Goal: Task Accomplishment & Management: Manage account settings

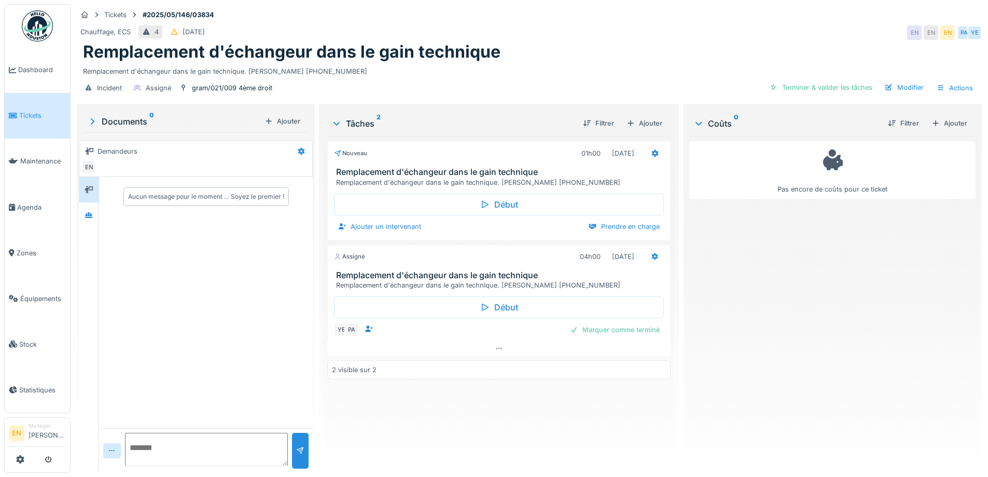
drag, startPoint x: 841, startPoint y: 339, endPoint x: 827, endPoint y: 277, distance: 63.3
click at [834, 320] on div "Pas encore de coûts pour ce ticket" at bounding box center [832, 300] width 286 height 328
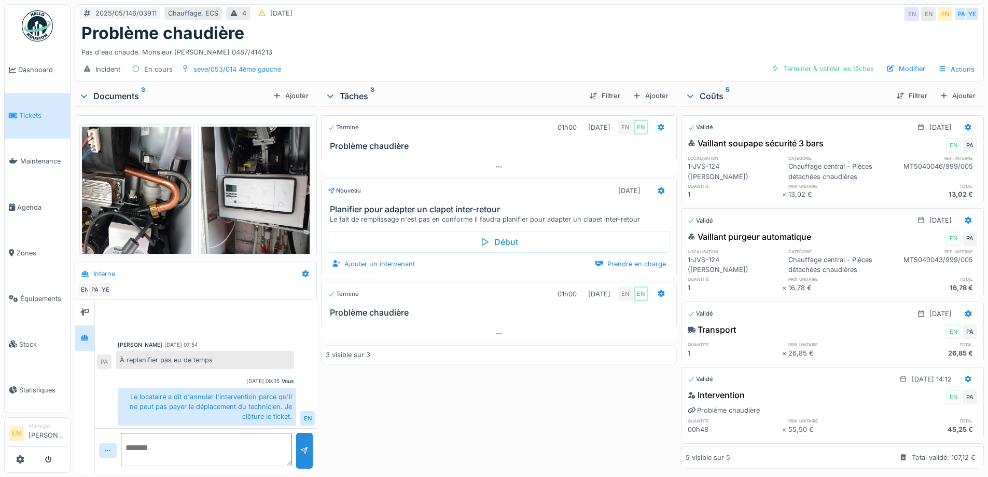
scroll to position [136, 0]
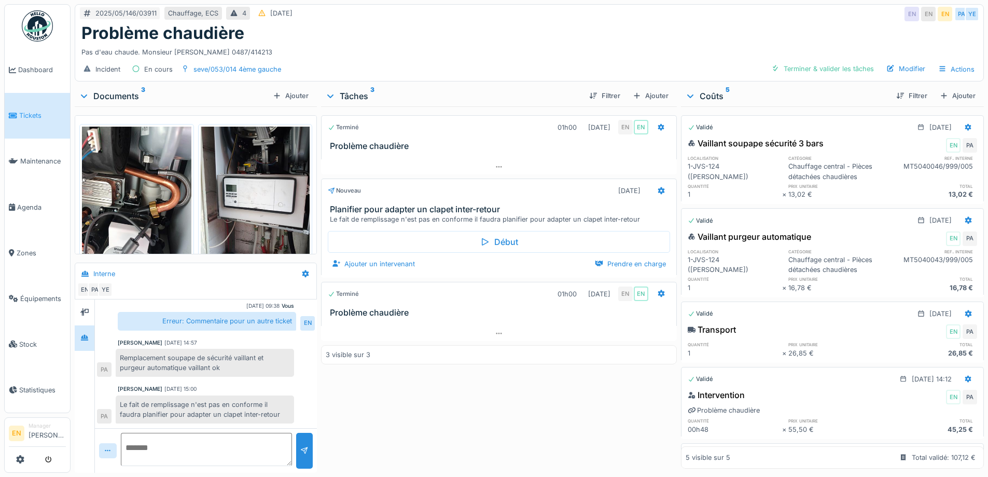
click at [456, 394] on div "Terminé 01h00 12/05/2025 EN EN Problème chaudière Nouveau 14/05/2025 Planifier …" at bounding box center [498, 287] width 355 height 362
click at [517, 34] on div "Problème chaudière" at bounding box center [529, 33] width 896 height 20
click at [427, 422] on div "Terminé 01h00 12/05/2025 EN EN Problème chaudière Nouveau 14/05/2025 Planifier …" at bounding box center [498, 287] width 355 height 362
click at [545, 29] on div "Problème chaudière" at bounding box center [529, 33] width 896 height 20
click at [518, 341] on div at bounding box center [498, 333] width 355 height 15
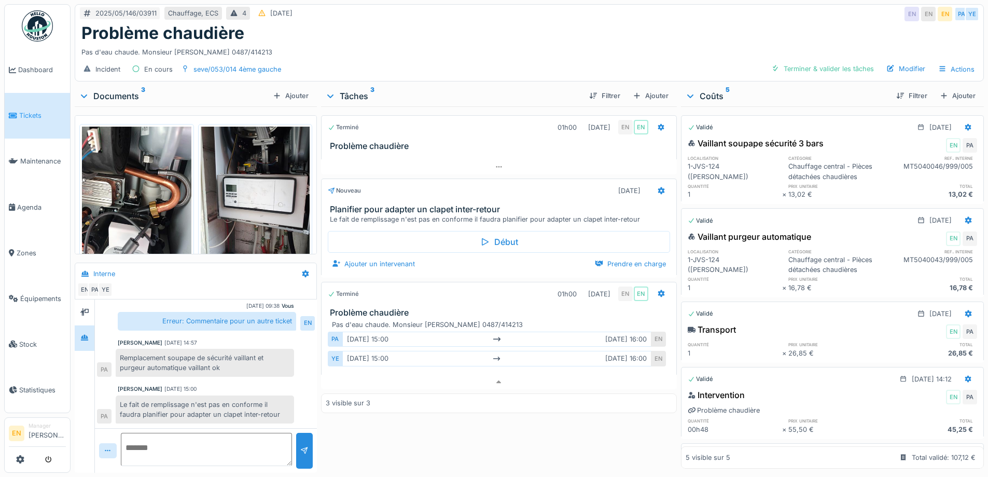
scroll to position [8, 0]
click at [476, 441] on div "Terminé 01h00 12/05/2025 EN EN Problème chaudière Nouveau 14/05/2025 Planifier …" at bounding box center [498, 287] width 355 height 362
click at [442, 54] on div "Pas d'eau chaude. Monsieur Mohammed ASFOR 0487/414213" at bounding box center [529, 50] width 896 height 14
click at [421, 442] on div "Terminé 01h00 12/05/2025 EN EN Problème chaudière Nouveau 14/05/2025 Planifier …" at bounding box center [498, 287] width 355 height 362
click at [263, 395] on div "Le fait de remplissage n'est pas en conforme il faudra planifier pour adapter u…" at bounding box center [205, 409] width 178 height 28
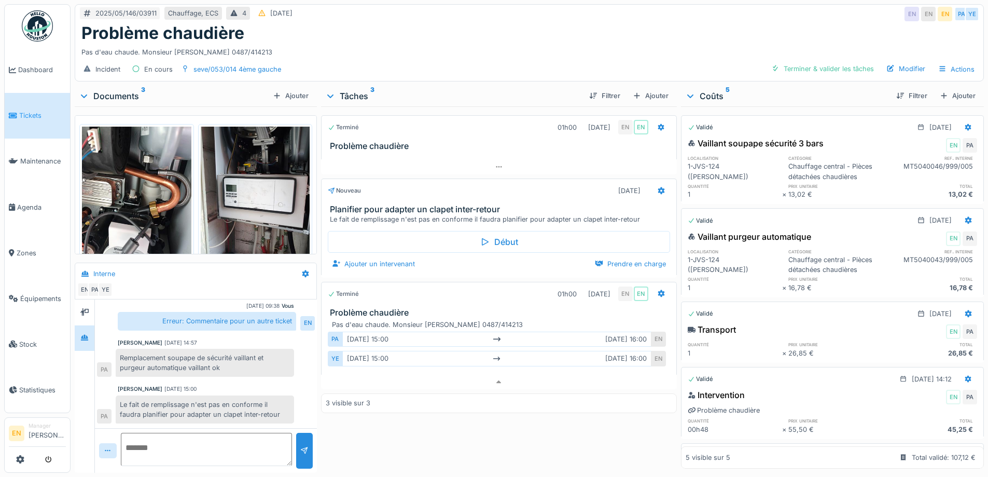
scroll to position [0, 0]
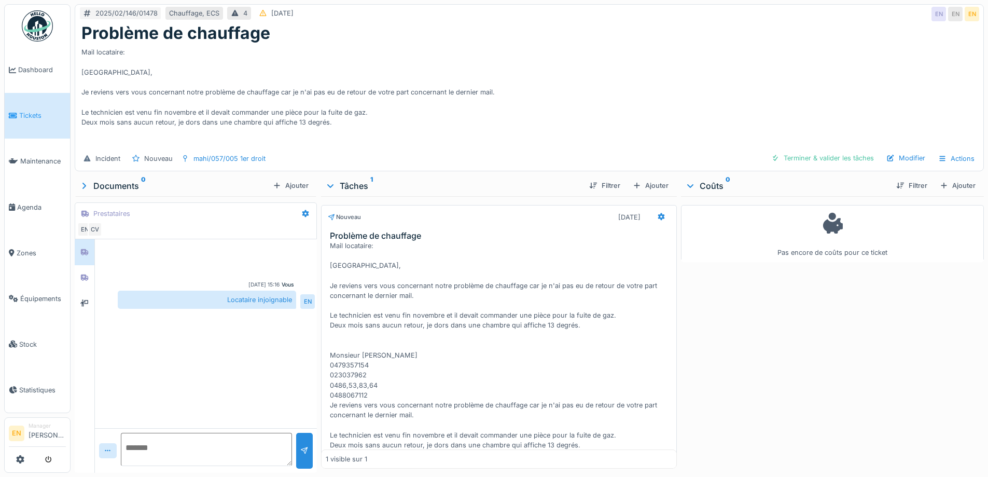
scroll to position [57, 0]
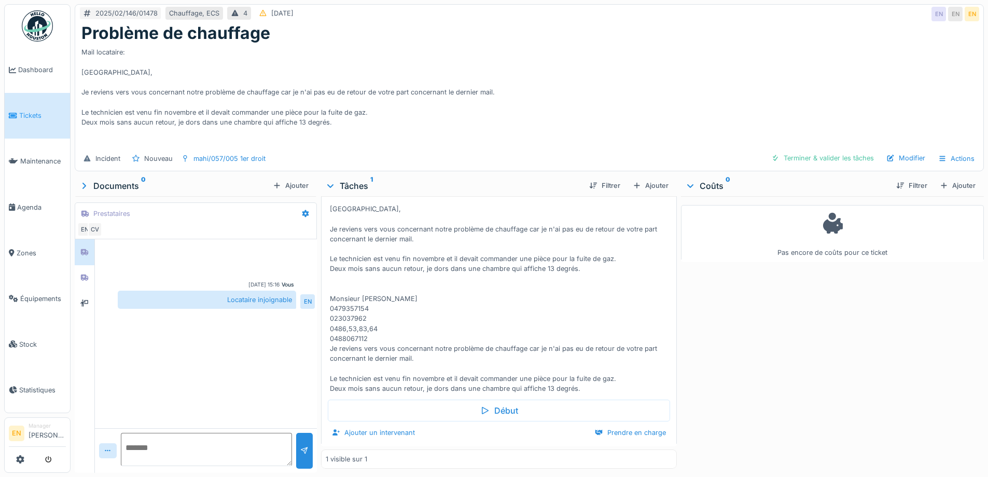
click at [541, 126] on div "Mail locataire: Bonjour, Je reviens vers vous concernant notre problème de chau…" at bounding box center [529, 95] width 896 height 104
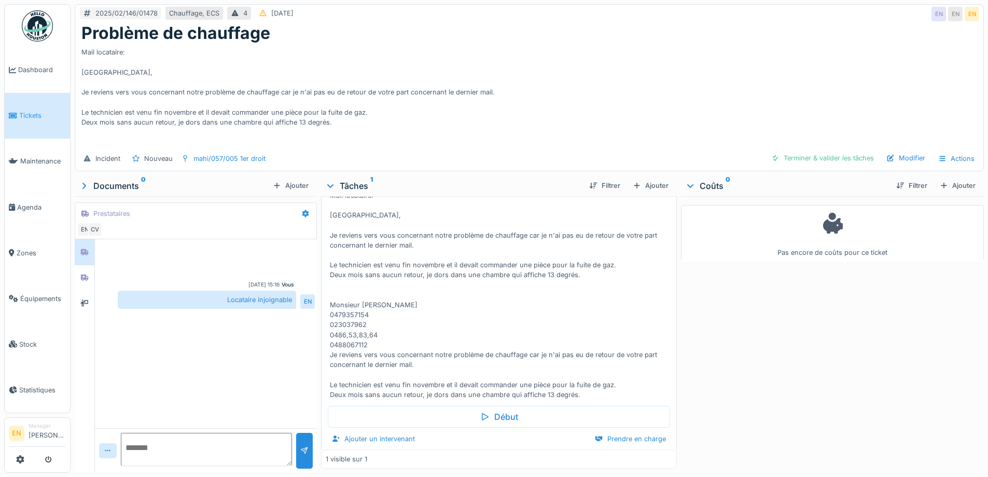
scroll to position [58, 0]
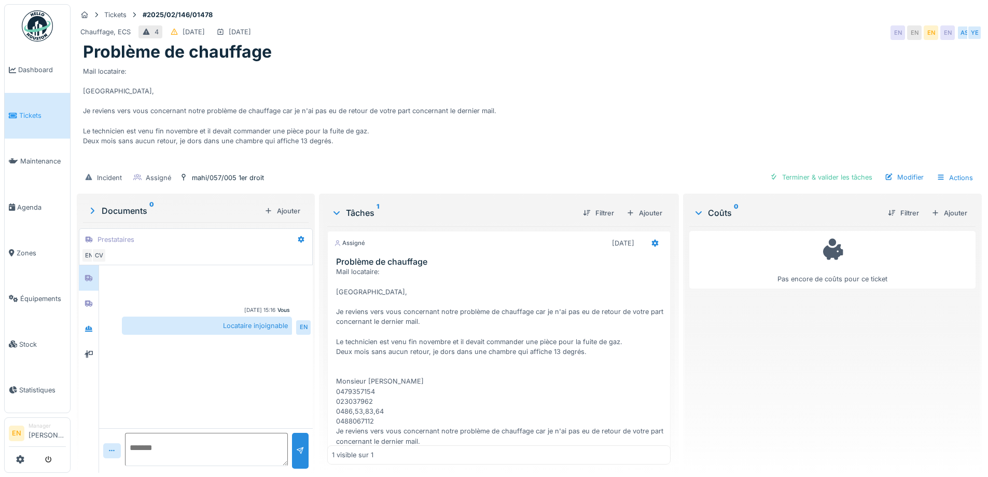
click at [542, 144] on div "Mail locataire: [GEOGRAPHIC_DATA], Je reviens vers vous concernant notre problè…" at bounding box center [529, 114] width 892 height 104
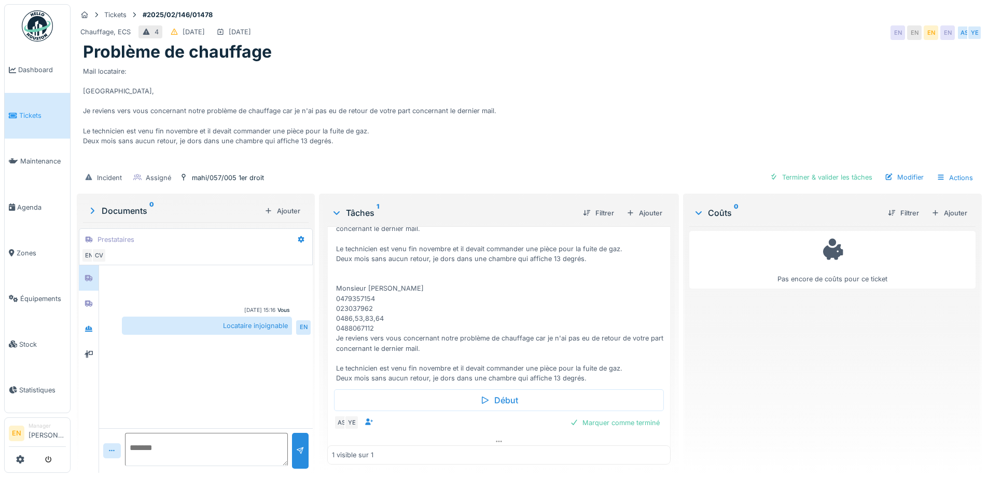
scroll to position [101, 0]
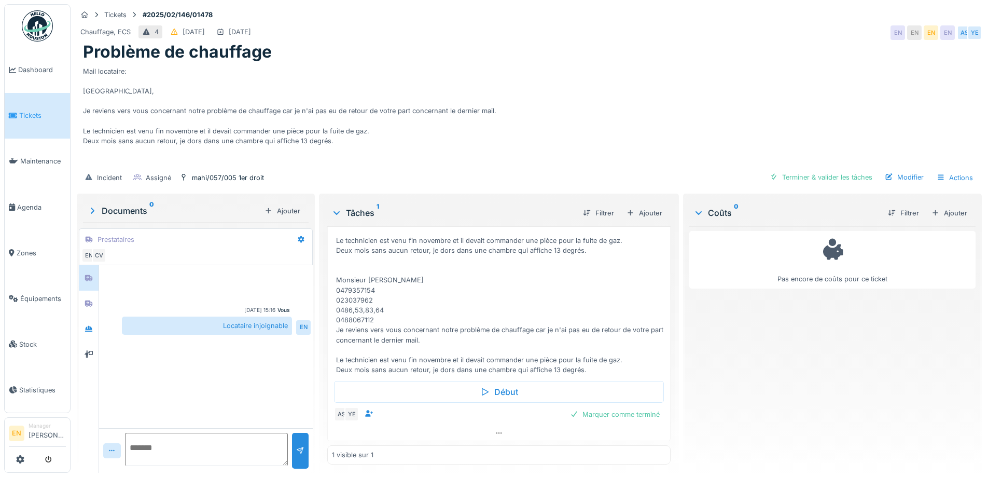
click at [507, 138] on div "Mail locataire: [GEOGRAPHIC_DATA], Je reviens vers vous concernant notre problè…" at bounding box center [529, 114] width 892 height 104
click at [607, 100] on div "Mail locataire: Bonjour, Je reviens vers vous concernant notre problème de chau…" at bounding box center [529, 114] width 892 height 104
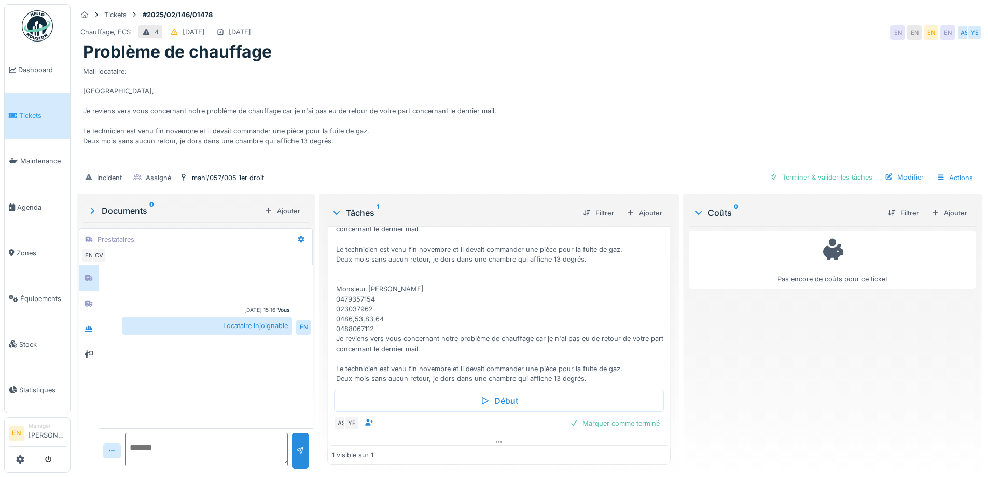
scroll to position [101, 0]
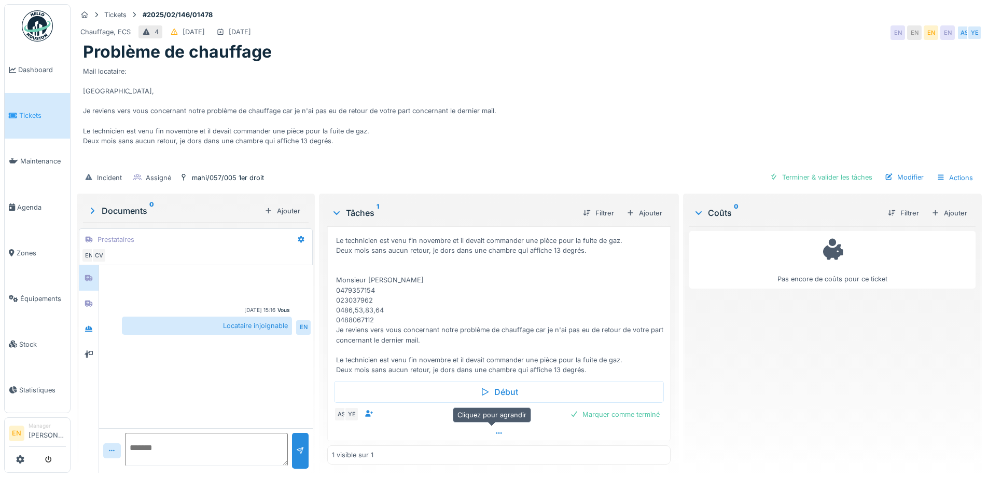
click at [495, 429] on icon at bounding box center [499, 432] width 8 height 7
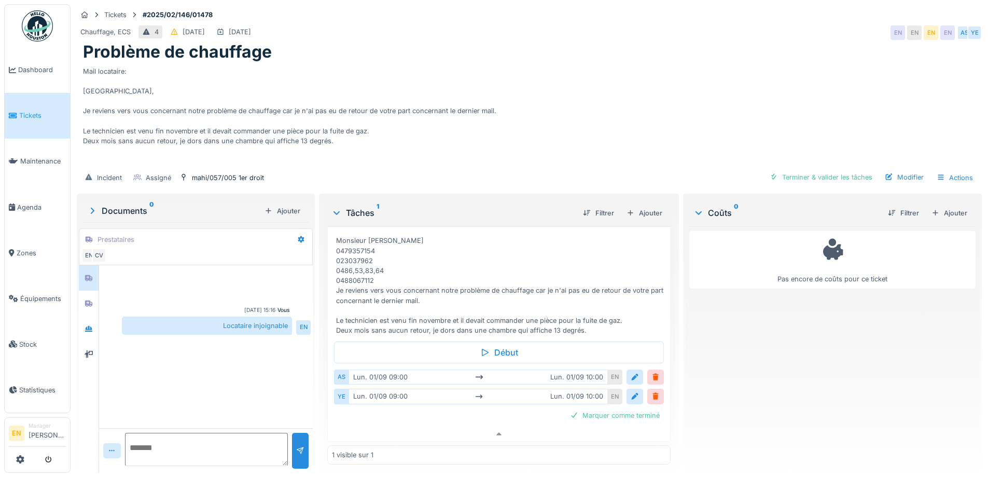
scroll to position [142, 0]
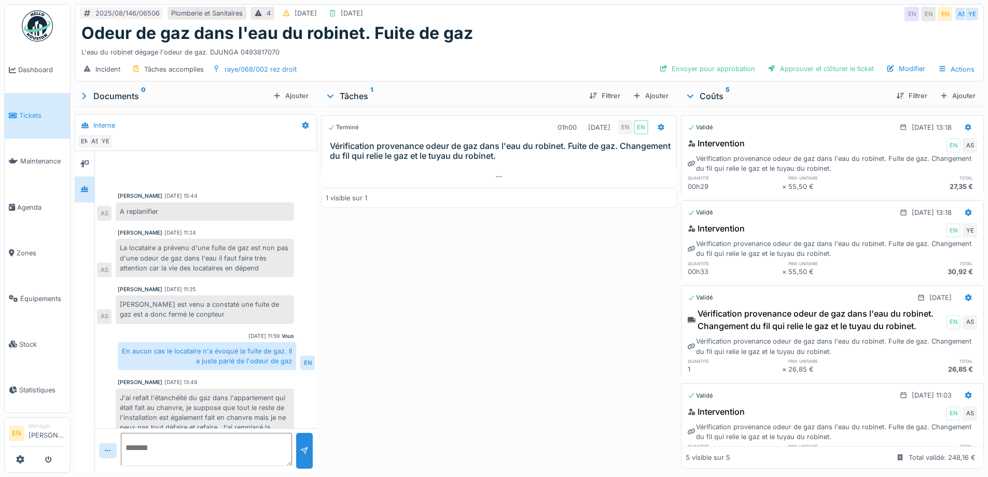
scroll to position [109, 0]
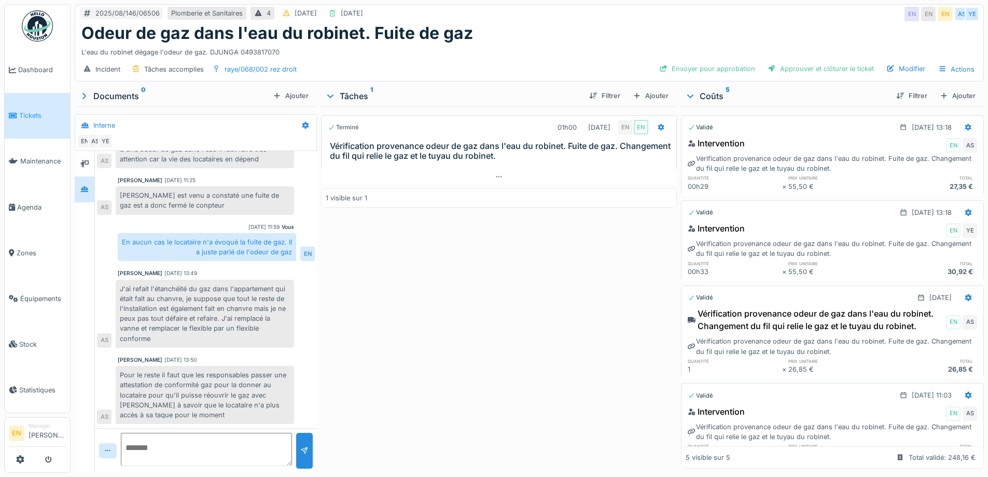
click at [445, 358] on div "Terminé 01h00 19/08/2025 EN EN Vérification provenance odeur de gaz dans l'eau …" at bounding box center [498, 287] width 355 height 362
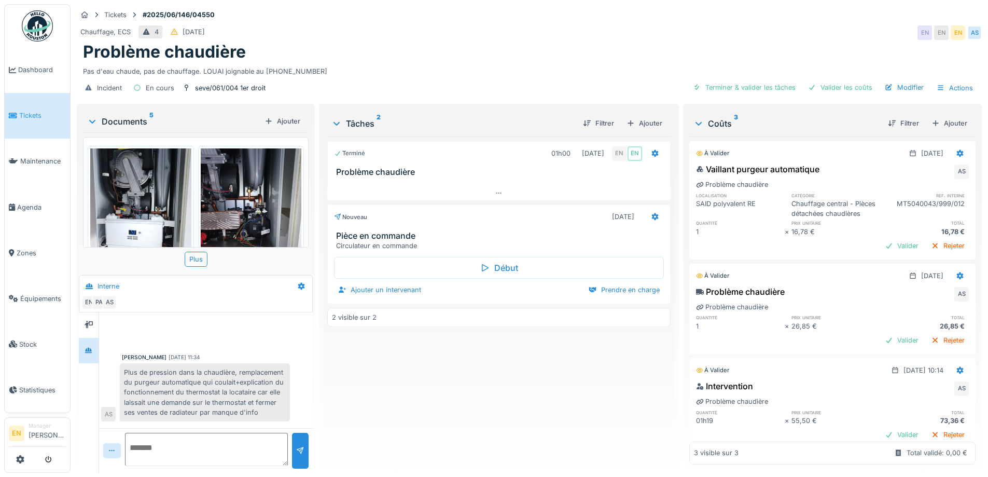
scroll to position [64, 0]
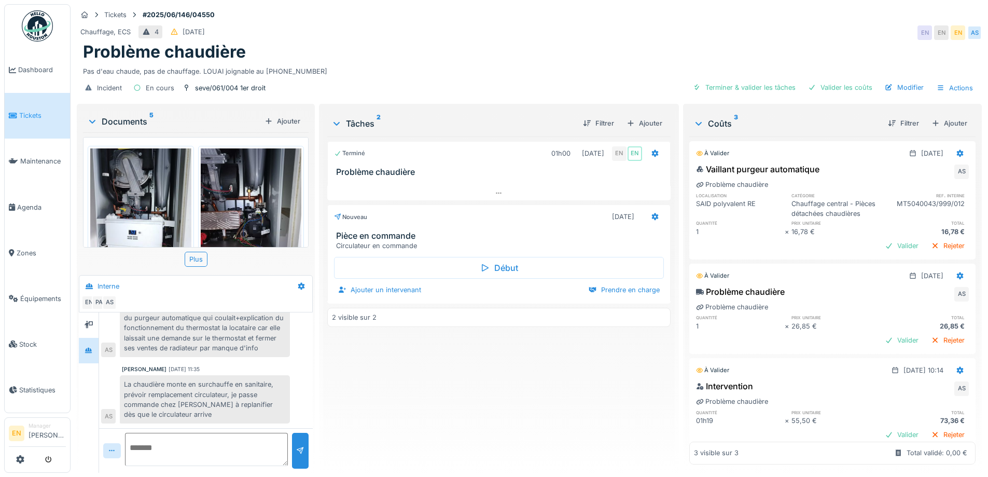
click at [400, 390] on div "Terminé 01h00 04/06/2025 EN EN Problème chaudière Nouveau 08/06/2025 Pièce en c…" at bounding box center [498, 300] width 343 height 328
click at [432, 80] on div "Incident En cours seve/061/004 1er droit Terminer & valider les tâches Valider …" at bounding box center [529, 87] width 905 height 23
click at [386, 376] on div "Terminé 01h00 04/06/2025 EN EN Problème chaudière Nouveau 08/06/2025 Pièce en c…" at bounding box center [498, 300] width 343 height 328
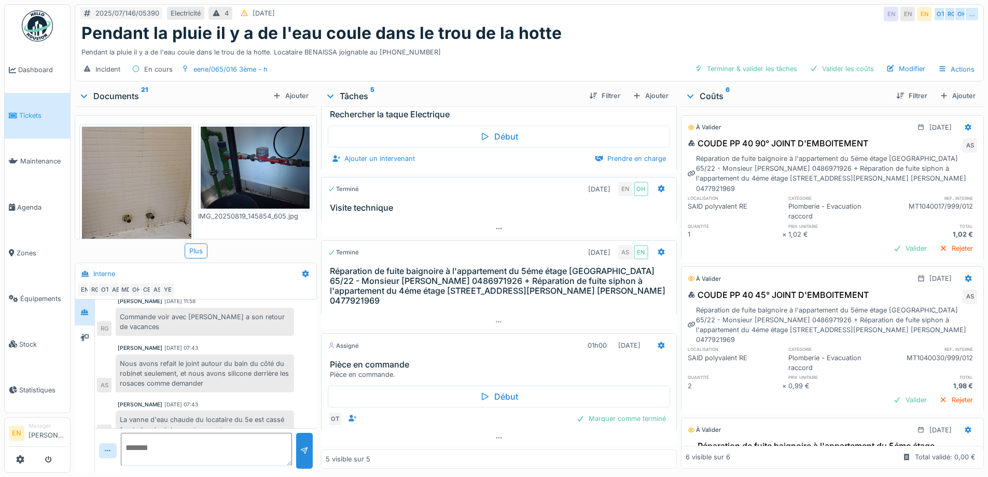
scroll to position [208, 0]
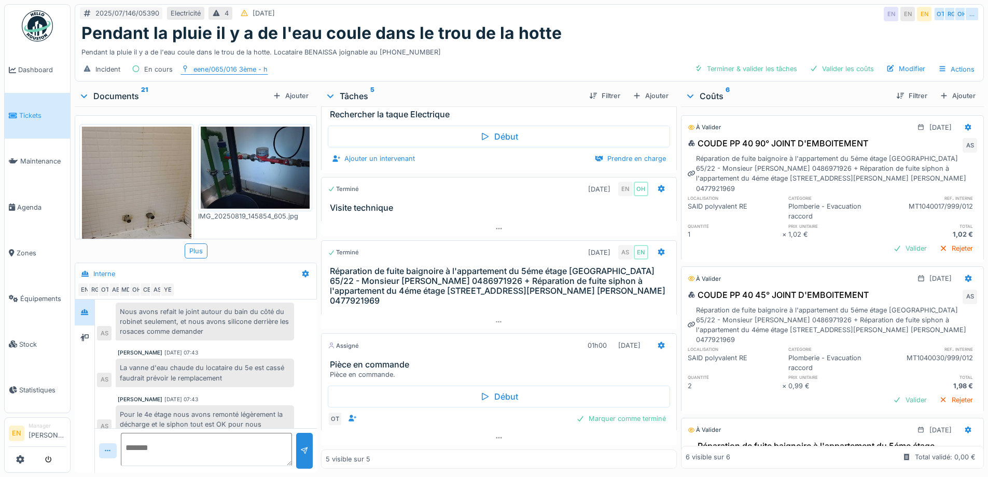
click at [225, 64] on div "eene/065/016 3ème - h" at bounding box center [230, 69] width 74 height 10
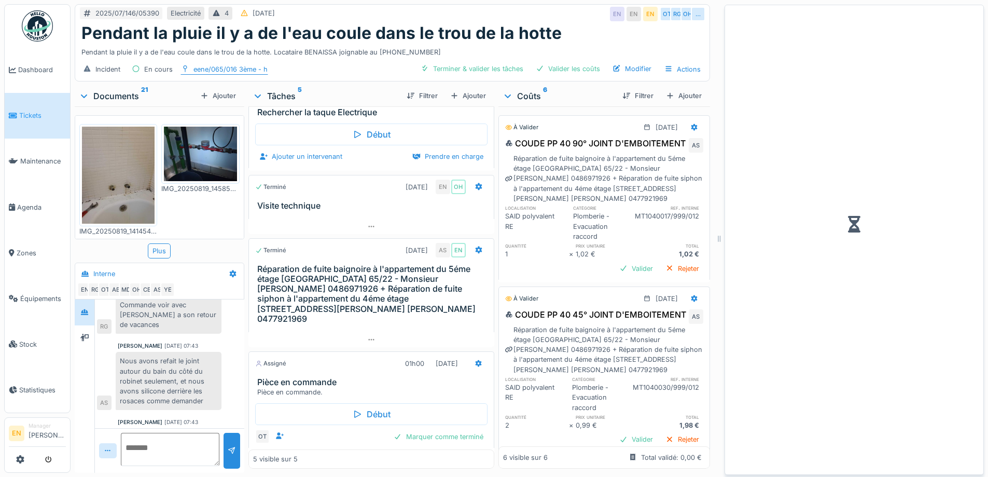
scroll to position [258, 0]
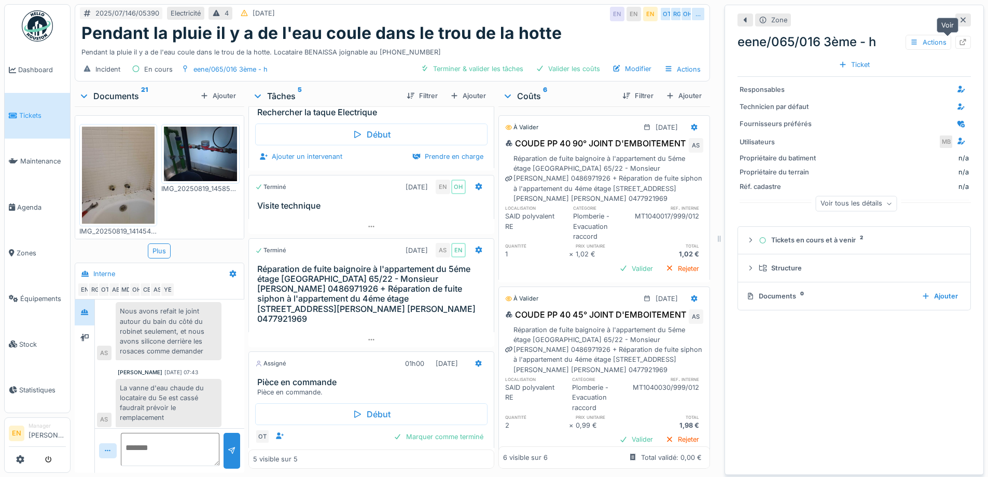
click at [960, 39] on icon at bounding box center [963, 42] width 7 height 7
click at [959, 17] on icon at bounding box center [963, 20] width 8 height 7
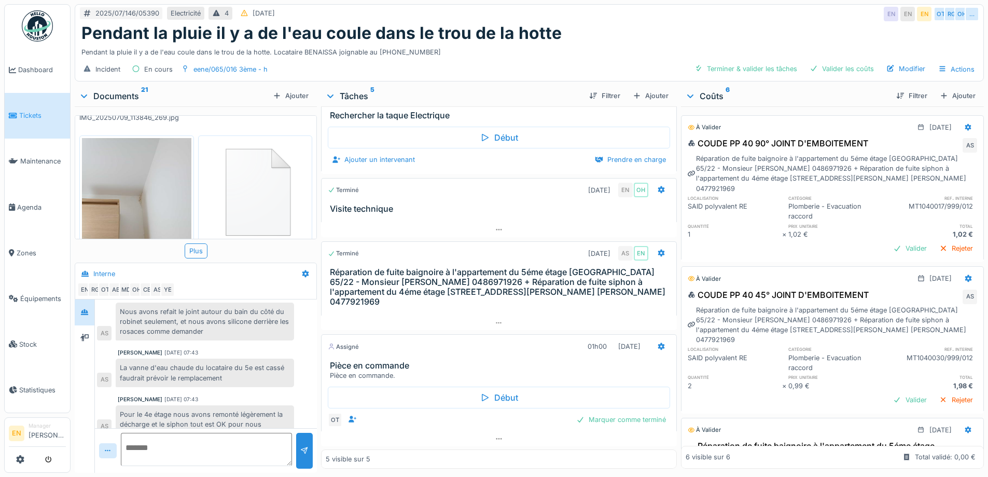
scroll to position [97, 0]
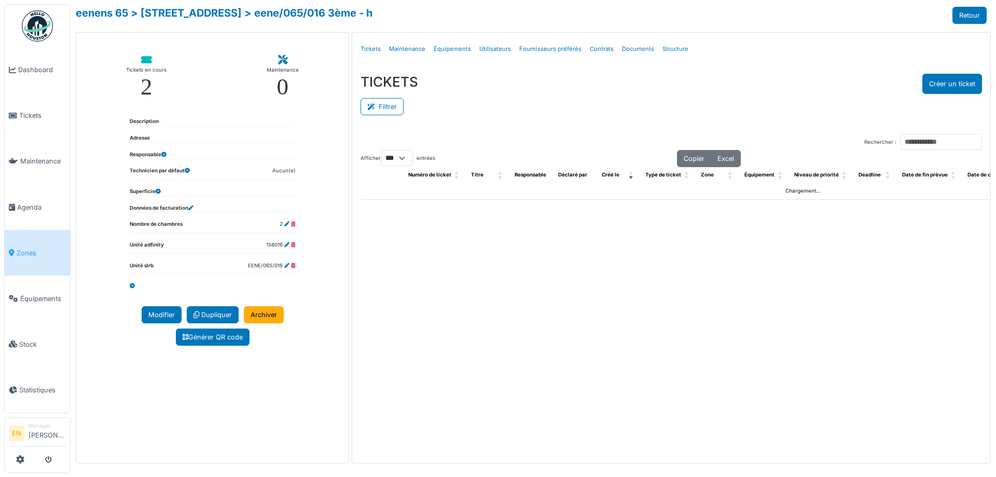
select select "***"
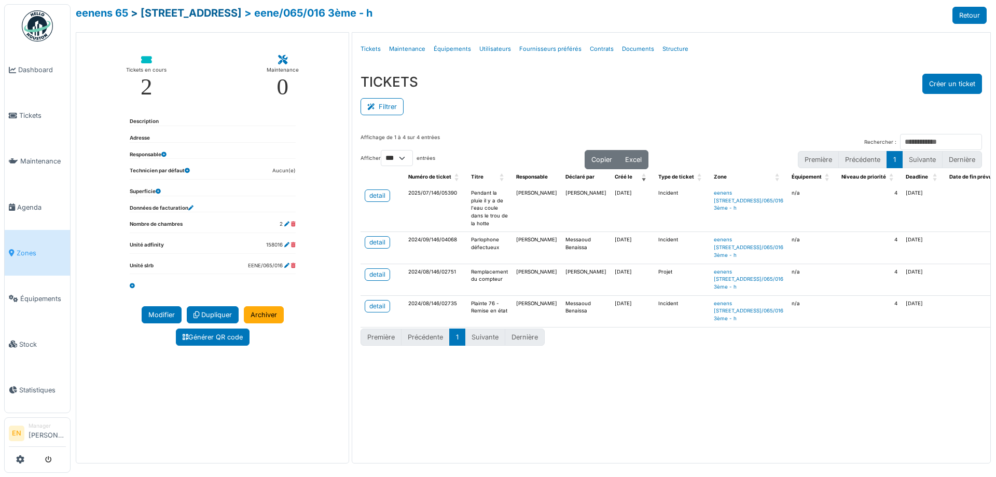
click at [193, 15] on link "> rue général eenens 65" at bounding box center [186, 13] width 111 height 12
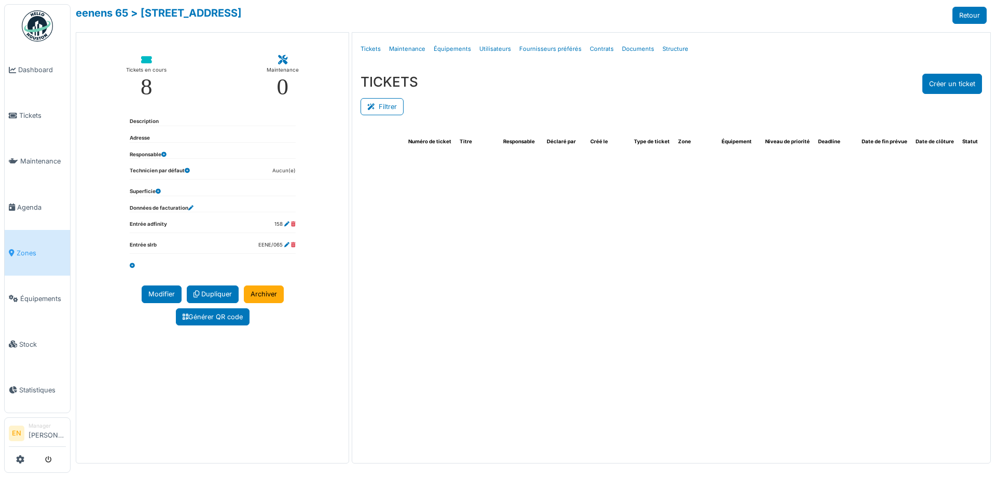
select select "***"
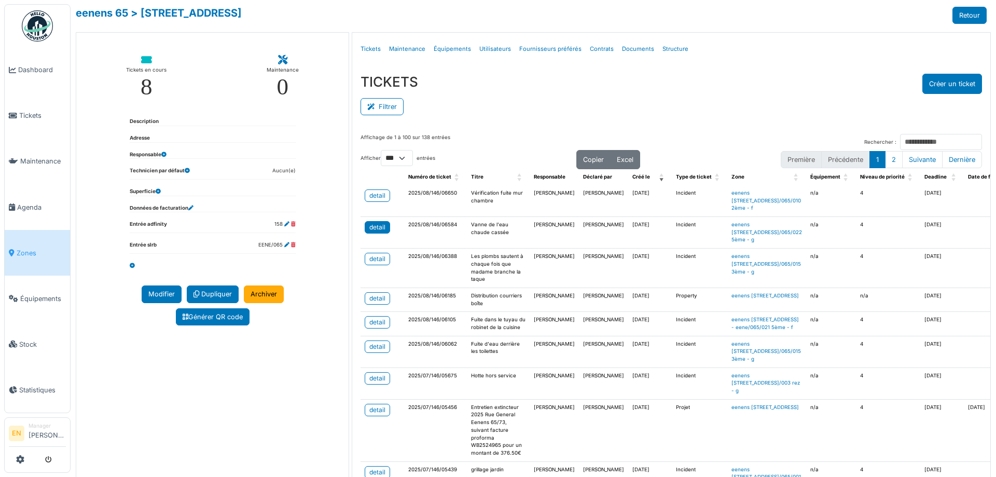
click at [381, 232] on div "detail" at bounding box center [377, 226] width 16 height 9
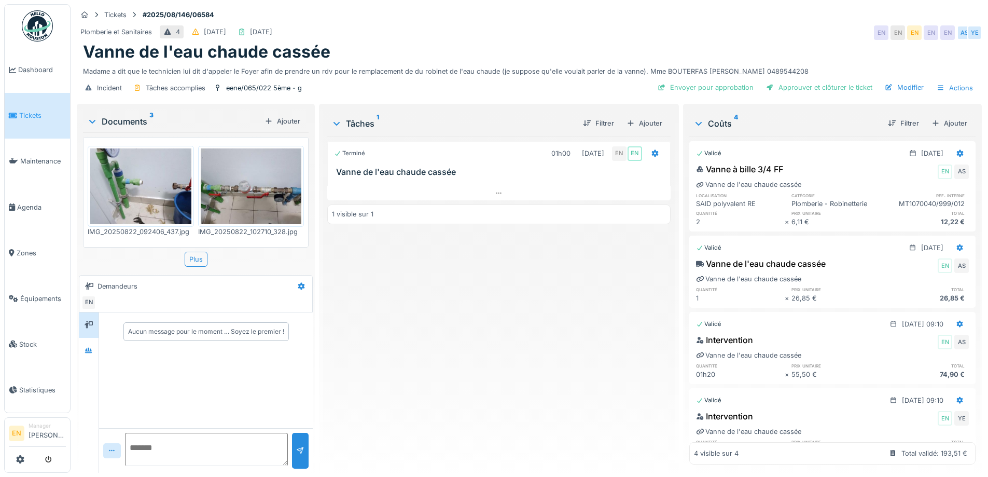
click at [450, 337] on div "Terminé 01h00 [DATE] EN EN Vanne de l'eau chaude cassée 1 visible sur 1" at bounding box center [498, 300] width 343 height 328
click at [496, 194] on icon at bounding box center [499, 193] width 8 height 7
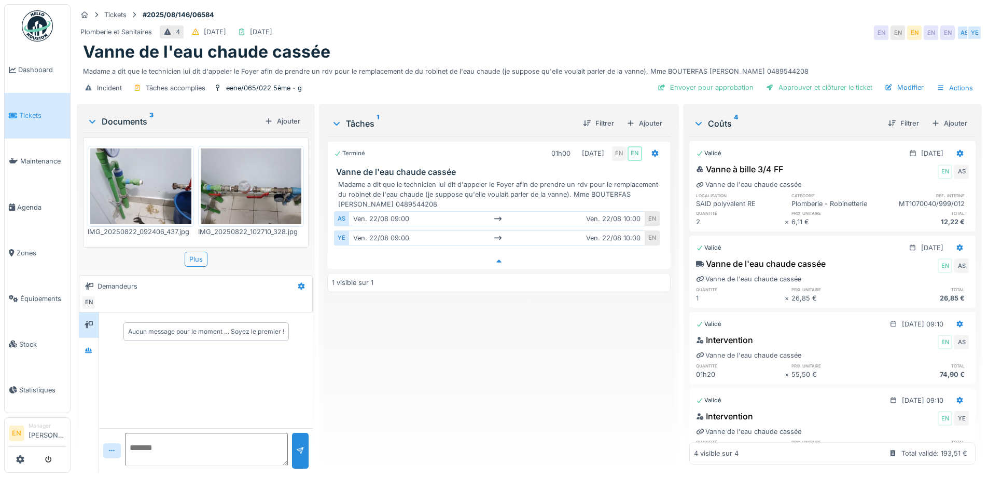
scroll to position [8, 0]
click at [477, 346] on div "Terminé 01h00 22/08/2025 EN EN Vanne de l'eau chaude cassée Madame a dit que le…" at bounding box center [498, 300] width 343 height 328
click at [93, 346] on div at bounding box center [89, 350] width 16 height 13
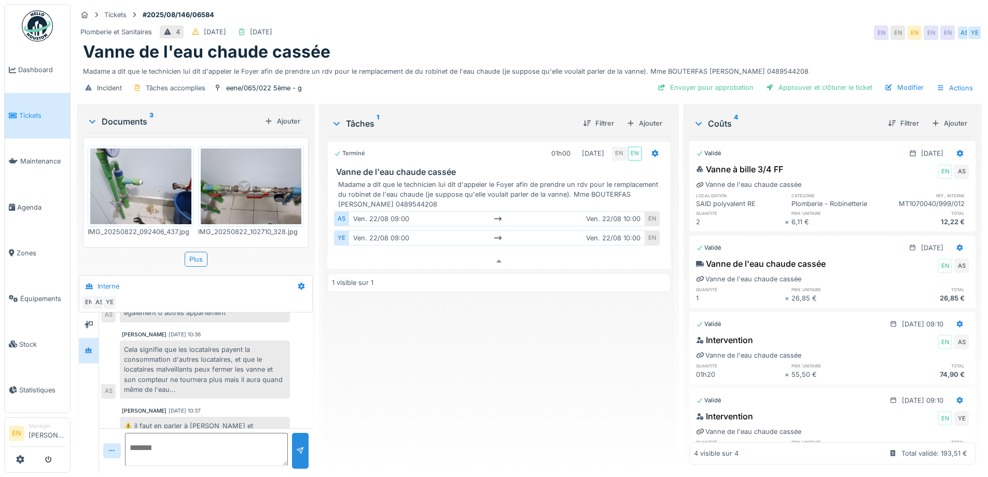
scroll to position [141, 0]
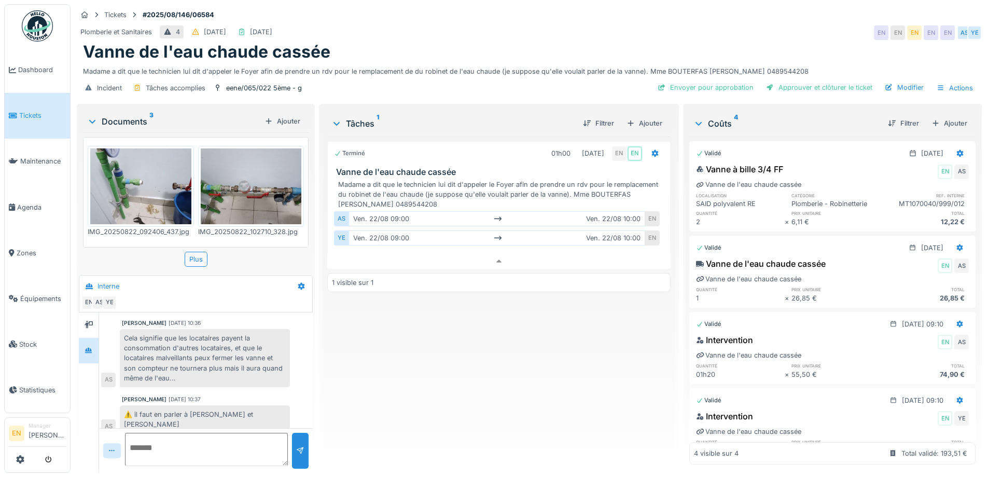
click at [481, 328] on div "Terminé 01h00 22/08/2025 EN EN Vanne de l'eau chaude cassée Madame a dit que le…" at bounding box center [498, 300] width 343 height 328
click at [454, 328] on div "Terminé 01h00 22/08/2025 EN EN Vanne de l'eau chaude cassée Madame a dit que le…" at bounding box center [498, 300] width 343 height 328
click at [392, 387] on div "Terminé 01h00 22/08/2025 EN EN Vanne de l'eau chaude cassée Madame a dit que le…" at bounding box center [498, 300] width 343 height 328
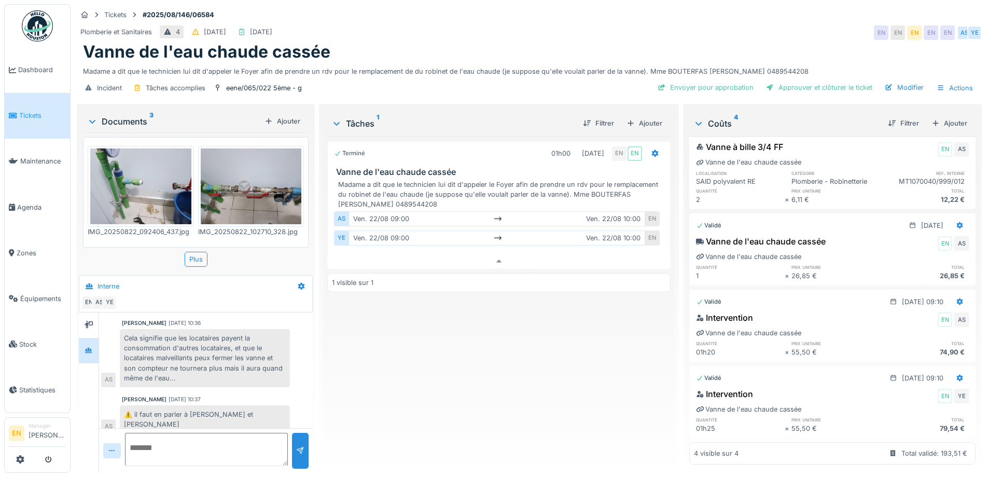
click at [492, 353] on div "Terminé 01h00 22/08/2025 EN EN Vanne de l'eau chaude cassée Madame a dit que le…" at bounding box center [498, 300] width 343 height 328
click at [378, 355] on div "Terminé 01h00 22/08/2025 EN EN Vanne de l'eau chaude cassée Madame a dit que le…" at bounding box center [498, 300] width 343 height 328
click at [430, 366] on div "Terminé 01h00 22/08/2025 EN EN Vanne de l'eau chaude cassée Madame a dit que le…" at bounding box center [498, 300] width 343 height 328
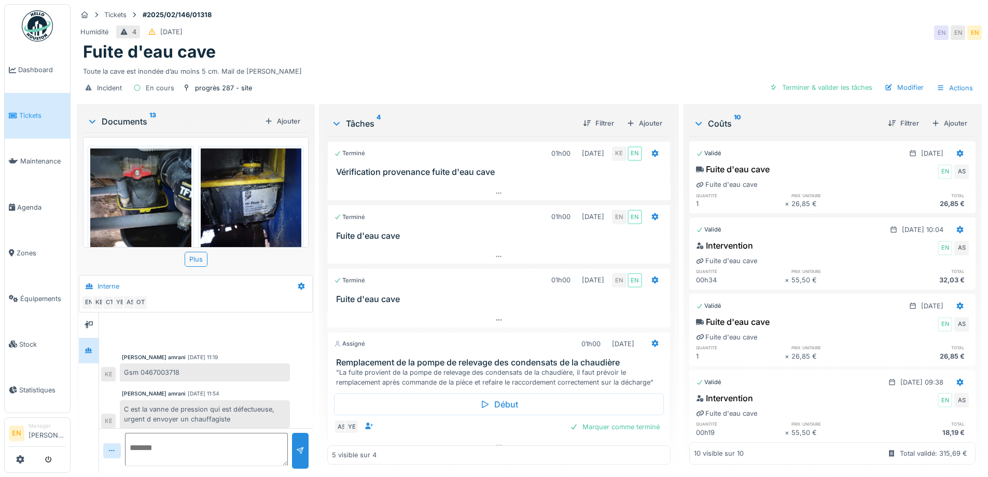
scroll to position [230, 0]
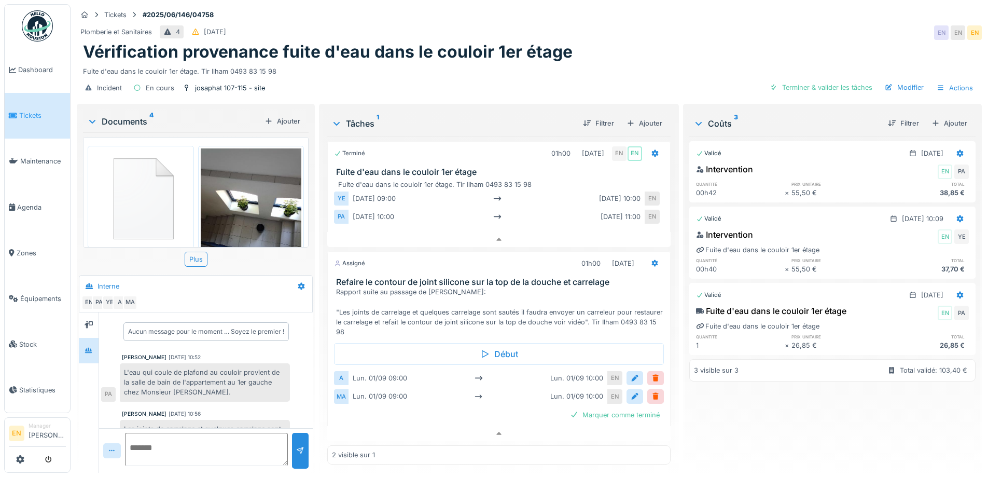
scroll to position [44, 0]
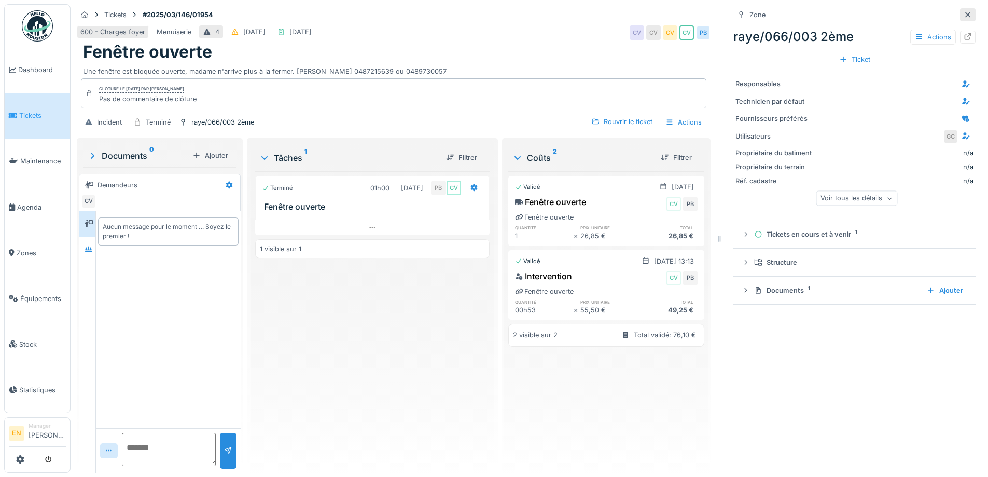
click at [965, 13] on icon at bounding box center [967, 14] width 5 height 5
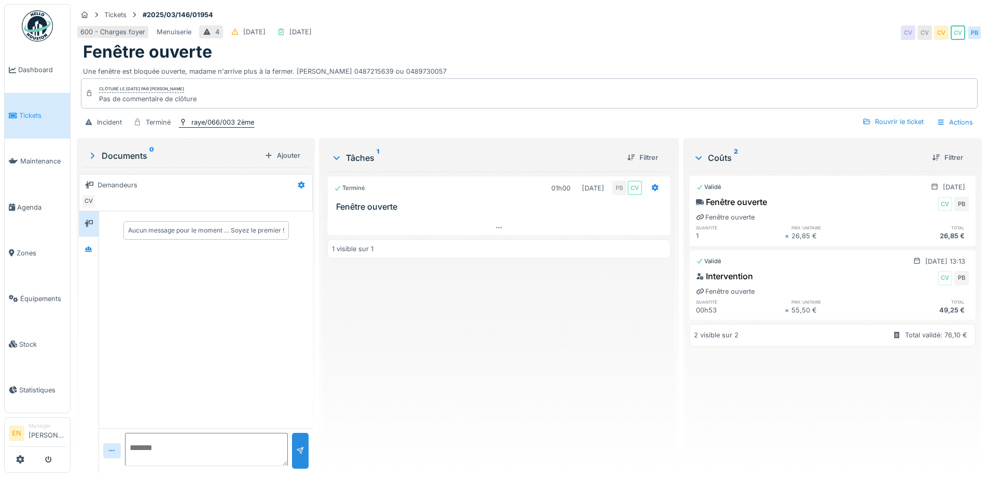
click at [234, 123] on div "raye/066/003 2ème" at bounding box center [222, 122] width 63 height 10
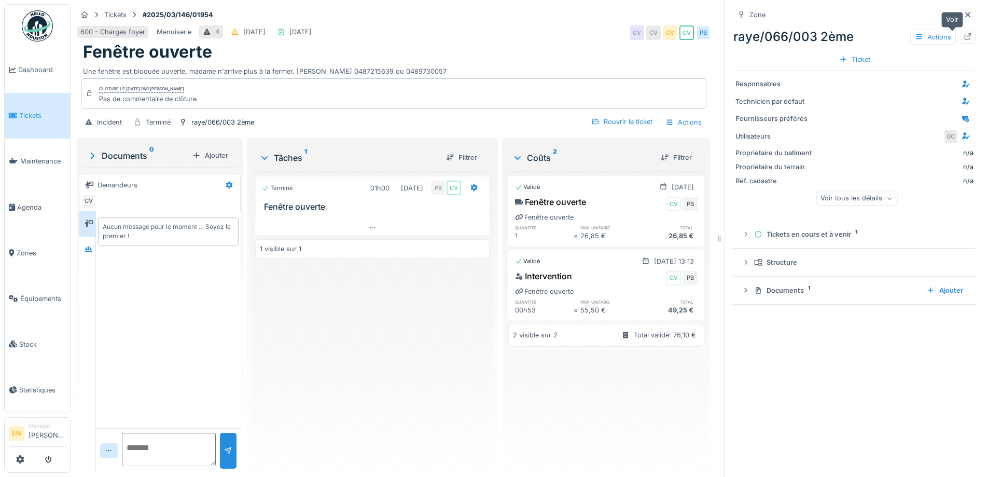
click at [964, 39] on icon at bounding box center [968, 36] width 8 height 7
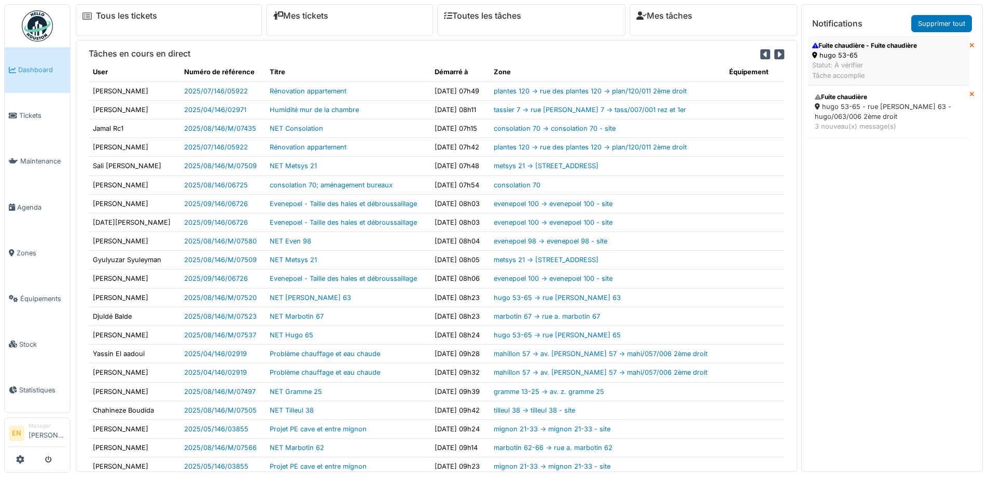
click at [875, 66] on div "Statut: À vérifier Tâche accomplie" at bounding box center [864, 70] width 105 height 20
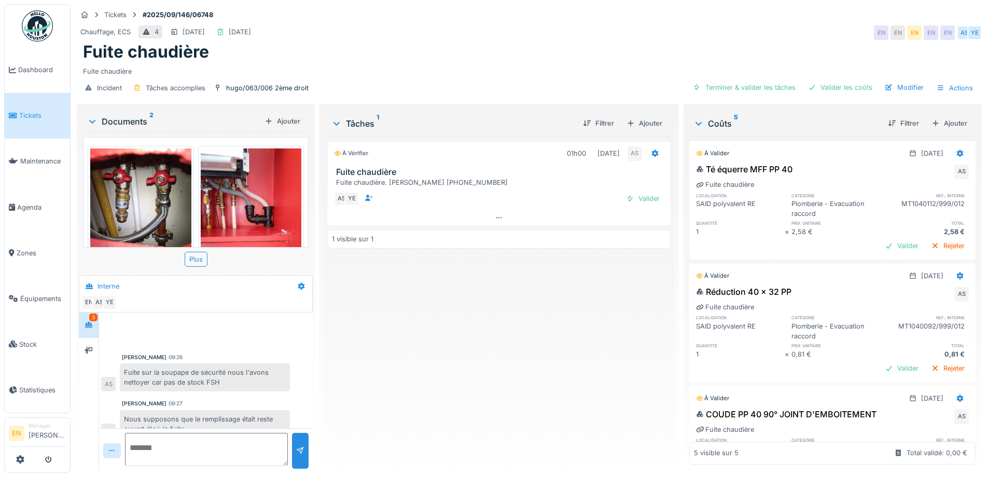
click at [519, 360] on div "À vérifier 01h00 28/08/2025 AS Fuite chaudière Fuite chaudière. Mme Broothaers …" at bounding box center [498, 300] width 343 height 328
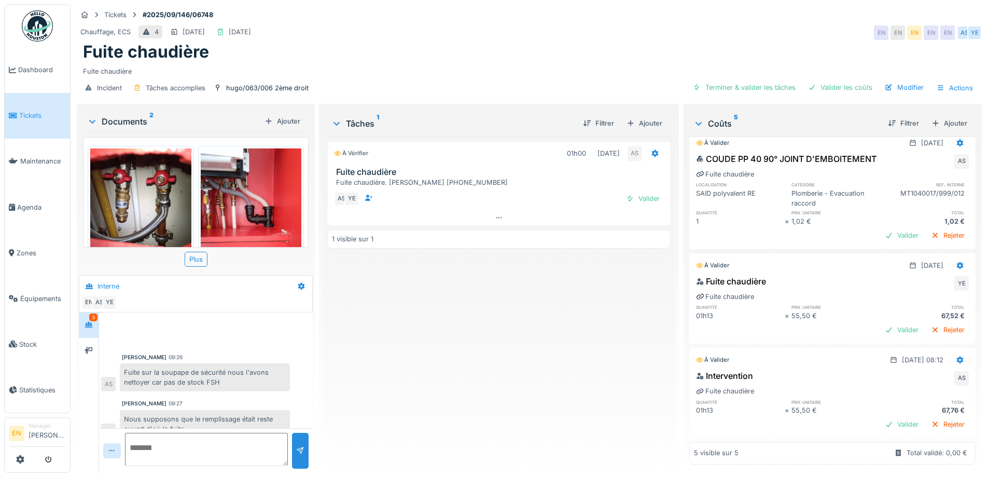
scroll to position [8, 0]
click at [629, 25] on div "Chauffage, ECS 4 02/09/2025 28/08/2025 EN EN EN EN EN AS YE" at bounding box center [529, 32] width 905 height 19
click at [420, 411] on div "À vérifier 01h00 28/08/2025 AS Fuite chaudière Fuite chaudière. Mme Broothaers …" at bounding box center [498, 300] width 343 height 328
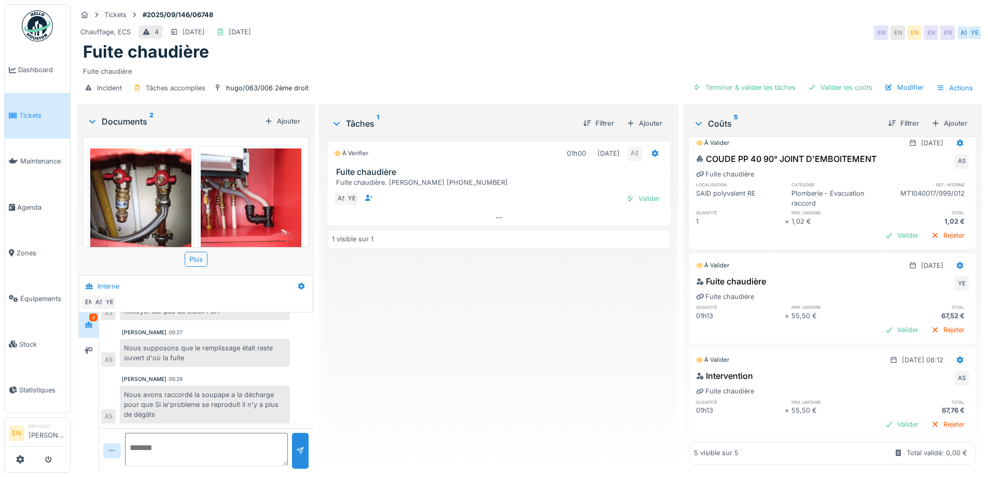
click at [403, 345] on div "À vérifier 01h00 28/08/2025 AS Fuite chaudière Fuite chaudière. Mme Broothaers …" at bounding box center [498, 300] width 343 height 328
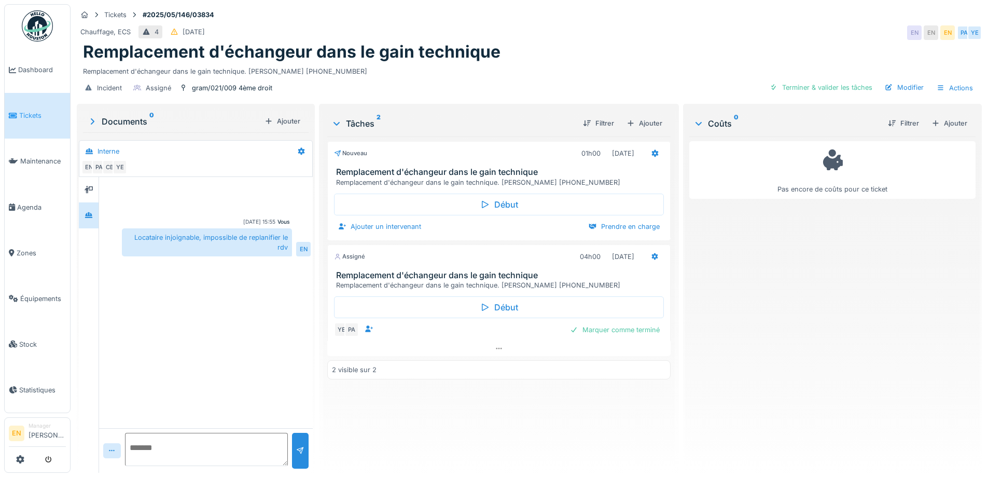
scroll to position [8, 0]
click at [541, 62] on div "Remplacement d'échangeur dans le gain technique. [PERSON_NAME] [PHONE_NUMBER]" at bounding box center [529, 69] width 892 height 14
click at [218, 354] on div "Vous [DATE] 15:55 Locataire injoignable, impossible de replanifier le rdv EN" at bounding box center [206, 302] width 214 height 251
click at [263, 323] on div "Vous [DATE] 15:55 Locataire injoignable, impossible de replanifier le rdv EN" at bounding box center [206, 302] width 214 height 251
click at [490, 50] on h1 "Remplacement d'échangeur dans le gain technique" at bounding box center [291, 52] width 417 height 20
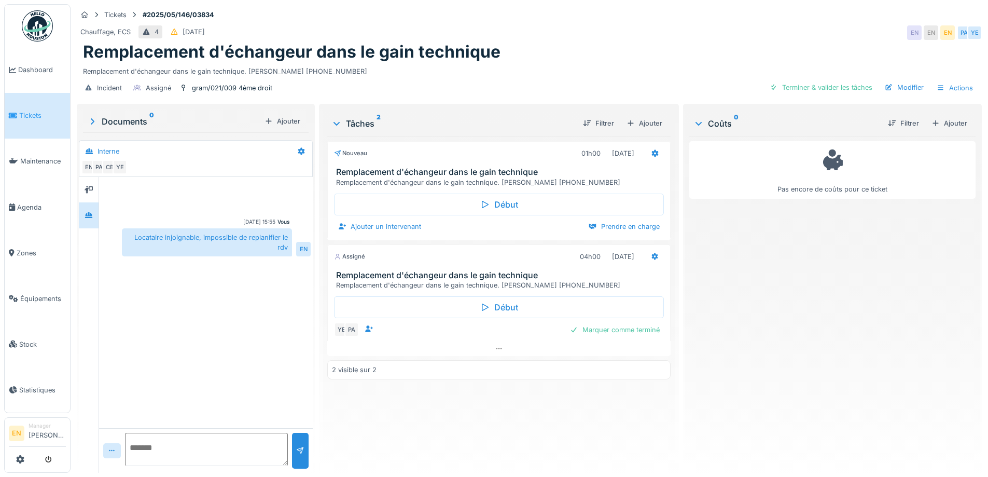
click at [794, 297] on div "Pas encore de coûts pour ce ticket" at bounding box center [832, 300] width 286 height 328
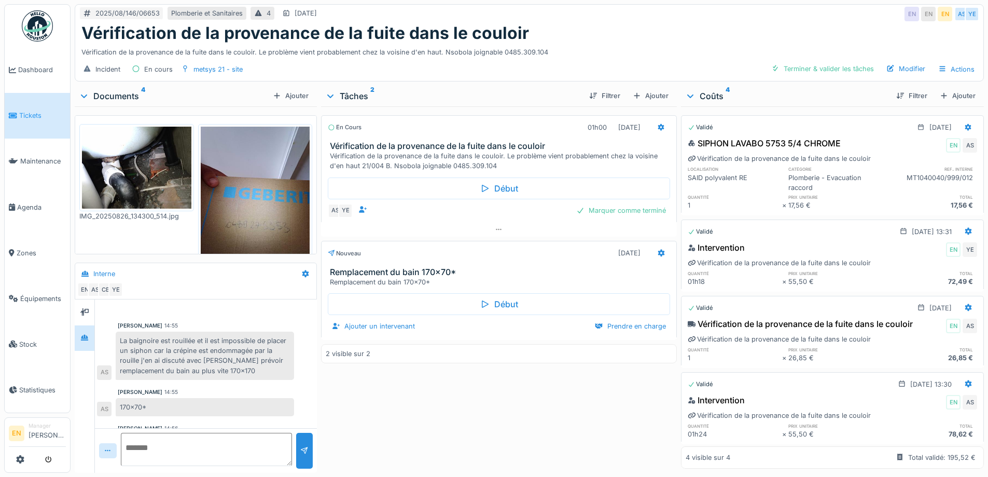
scroll to position [1, 0]
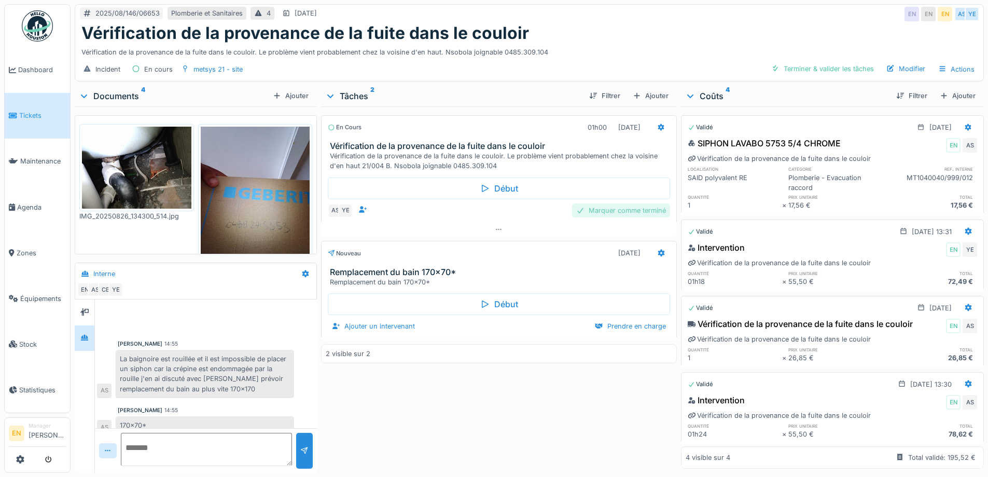
click at [613, 203] on div "Marquer comme terminé" at bounding box center [621, 210] width 98 height 14
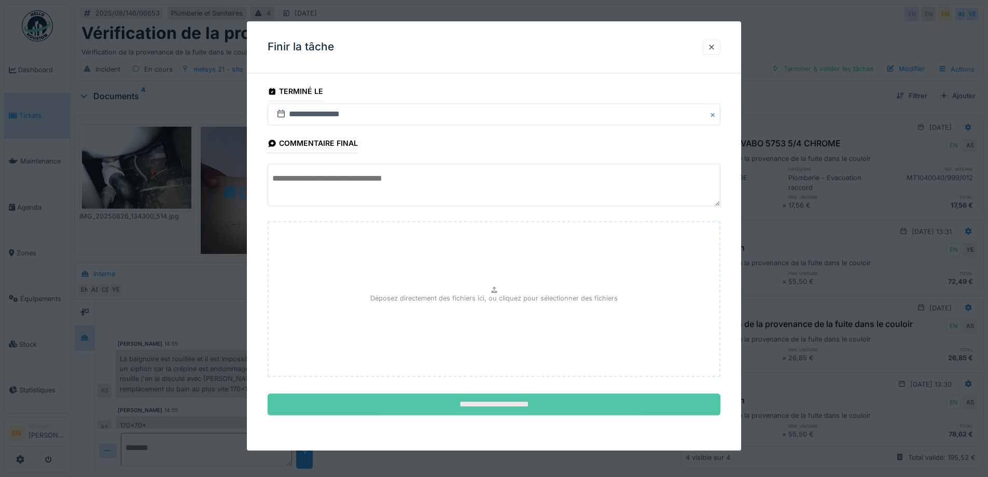
click at [491, 405] on input "**********" at bounding box center [494, 405] width 453 height 22
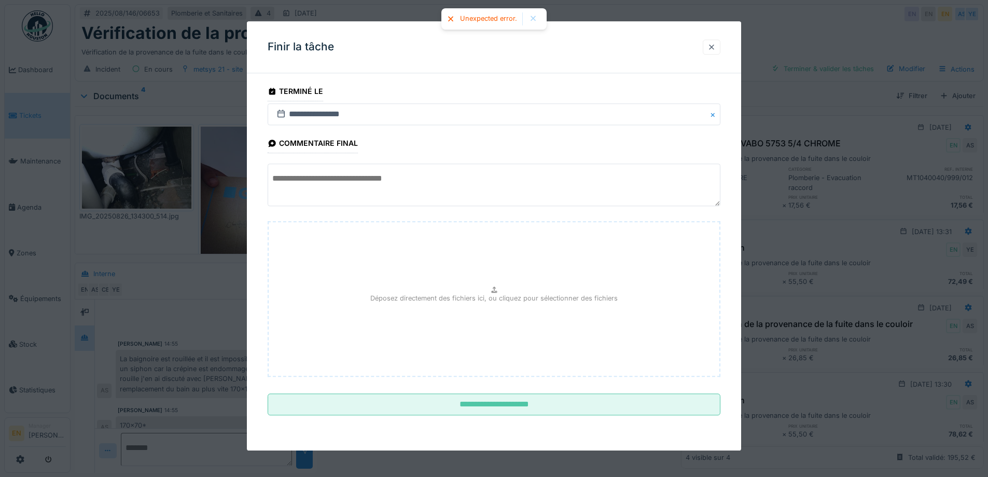
click at [714, 46] on div at bounding box center [711, 47] width 8 height 10
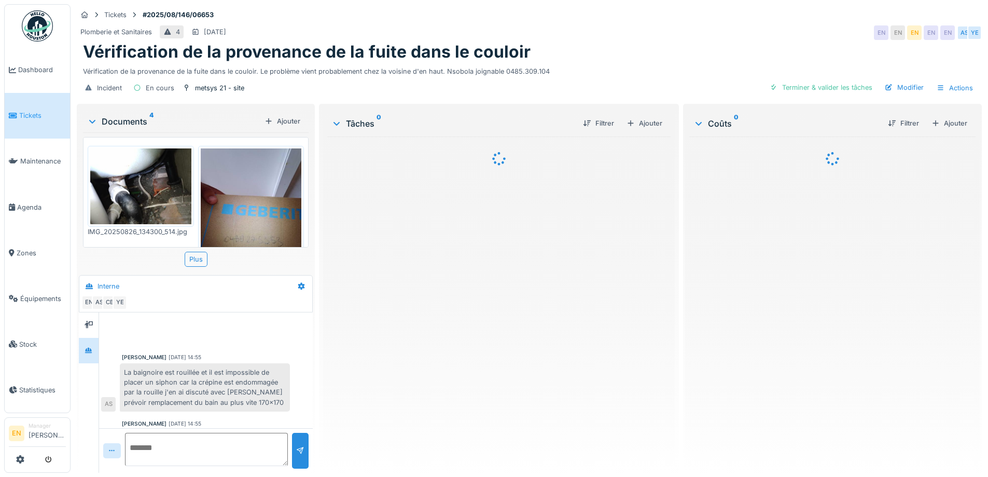
scroll to position [117, 0]
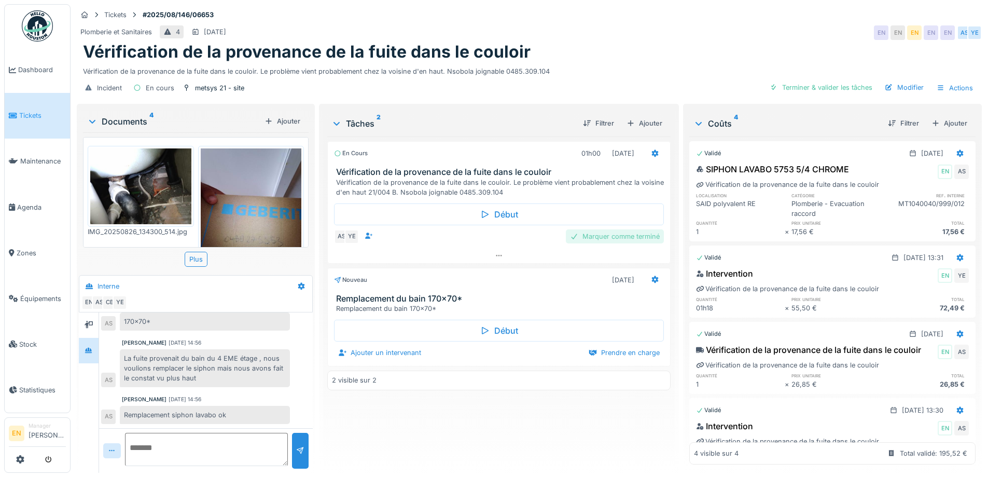
click at [589, 235] on div "Marquer comme terminé" at bounding box center [615, 236] width 98 height 14
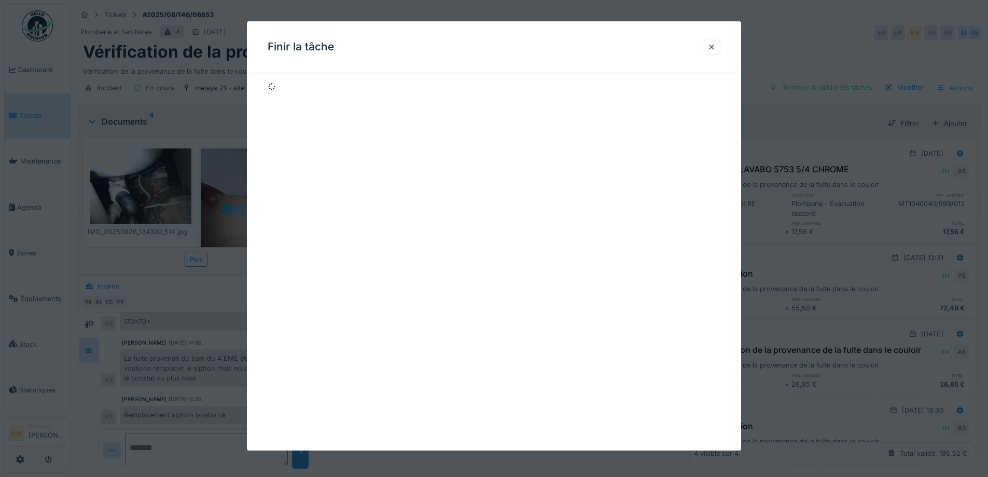
scroll to position [8, 0]
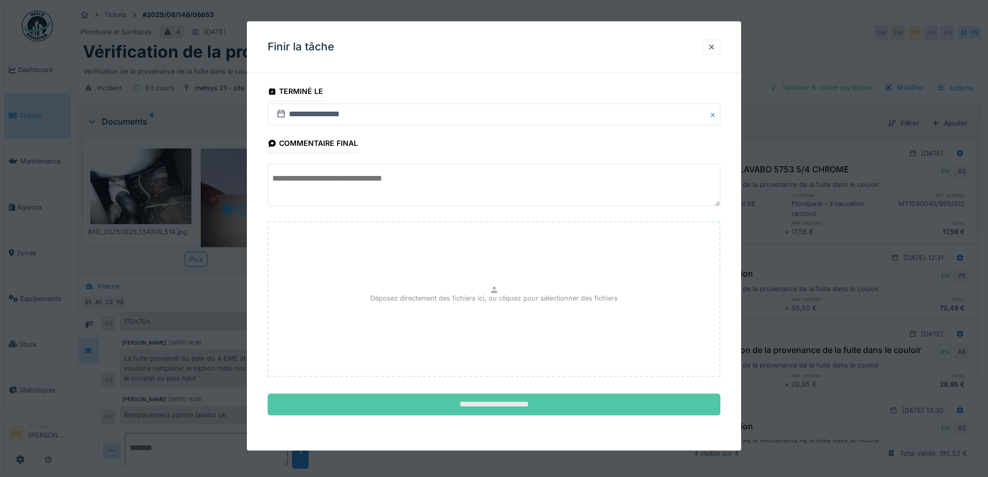
click at [489, 403] on input "**********" at bounding box center [494, 405] width 453 height 22
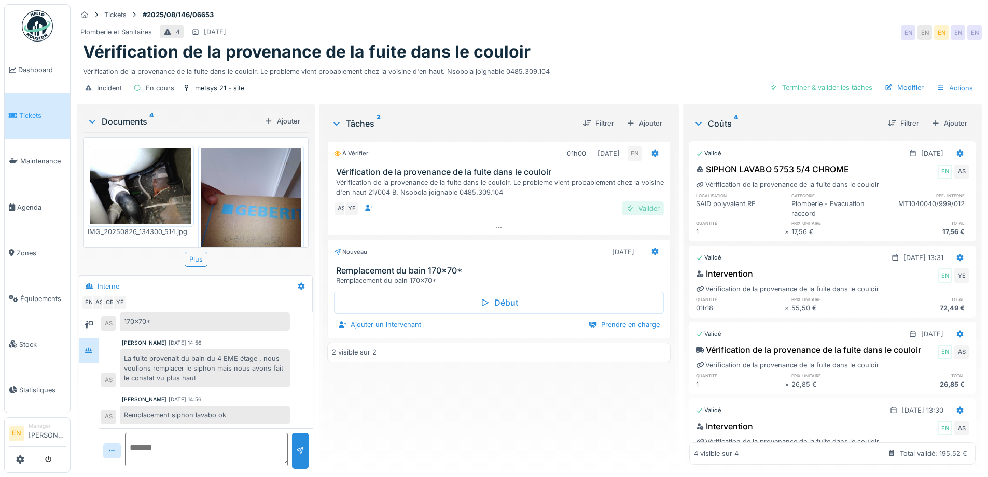
click at [644, 201] on div "Valider" at bounding box center [643, 208] width 42 height 14
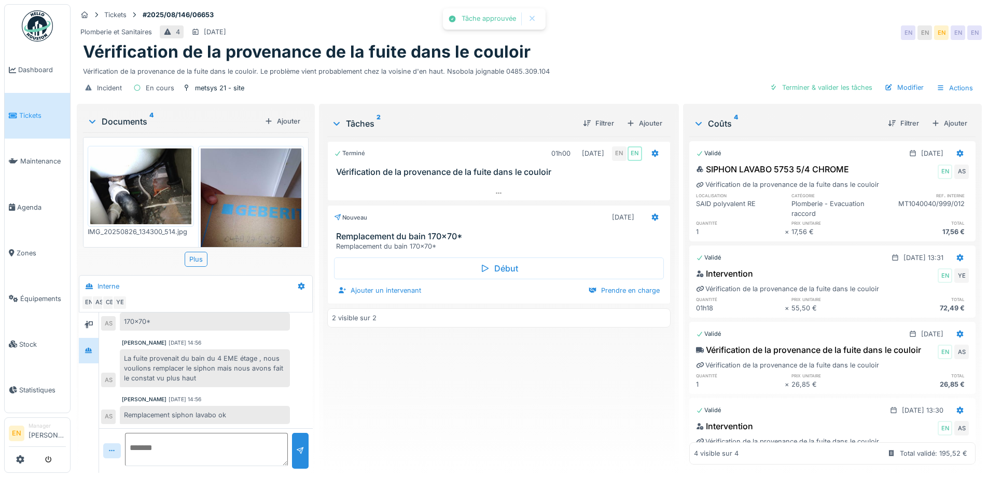
click at [515, 391] on div "Terminé 01h00 26/08/2025 EN EN Vérification de la provenance de la fuite dans l…" at bounding box center [498, 300] width 343 height 328
click at [518, 393] on div "Terminé 01h00 26/08/2025 EN EN Vérification de la provenance de la fuite dans l…" at bounding box center [498, 300] width 343 height 328
click at [519, 394] on div "Terminé 01h00 26/08/2025 EN EN Vérification de la provenance de la fuite dans l…" at bounding box center [498, 300] width 343 height 328
click at [517, 388] on div "Terminé 01h00 26/08/2025 EN EN Vérification de la provenance de la fuite dans l…" at bounding box center [498, 300] width 343 height 328
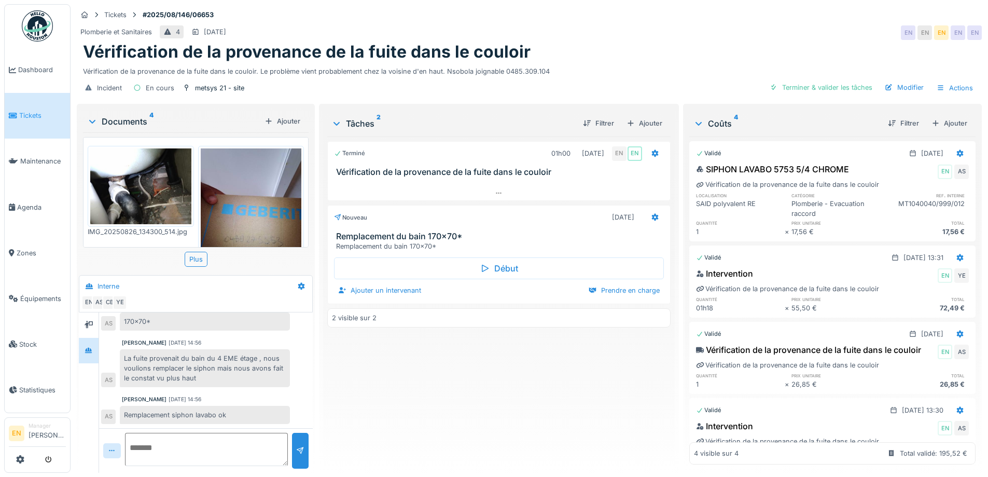
click at [517, 388] on div "Terminé 01h00 26/08/2025 EN EN Vérification de la provenance de la fuite dans l…" at bounding box center [498, 300] width 343 height 328
click at [473, 364] on div "Terminé 01h00 26/08/2025 EN EN Vérification de la provenance de la fuite dans l…" at bounding box center [498, 300] width 343 height 328
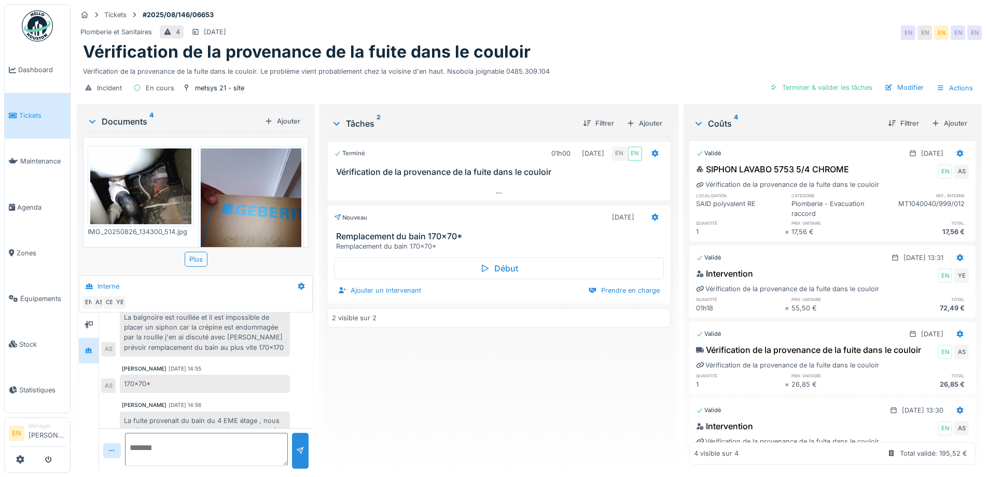
scroll to position [117, 0]
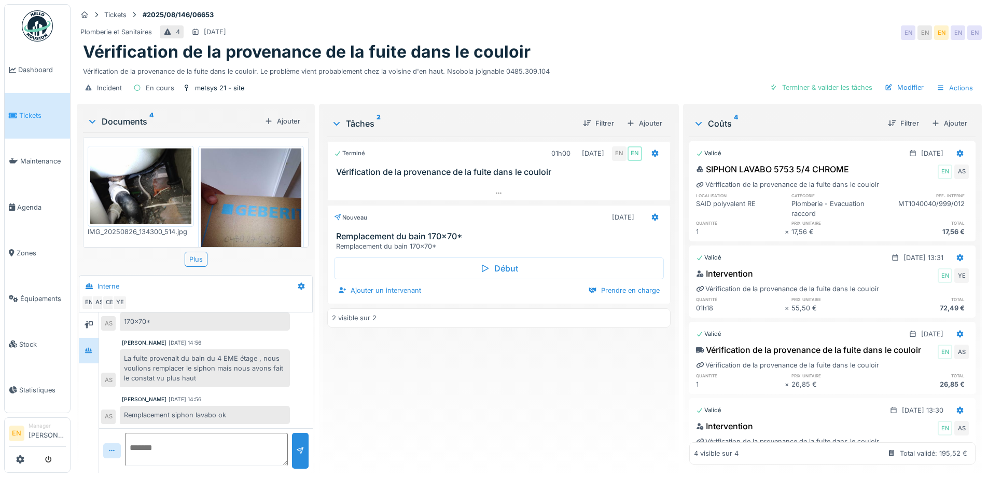
click at [400, 371] on div "Terminé 01h00 26/08/2025 EN EN Vérification de la provenance de la fuite dans l…" at bounding box center [498, 300] width 343 height 328
click at [397, 359] on div "Terminé 01h00 26/08/2025 EN EN Vérification de la provenance de la fuite dans l…" at bounding box center [498, 300] width 343 height 328
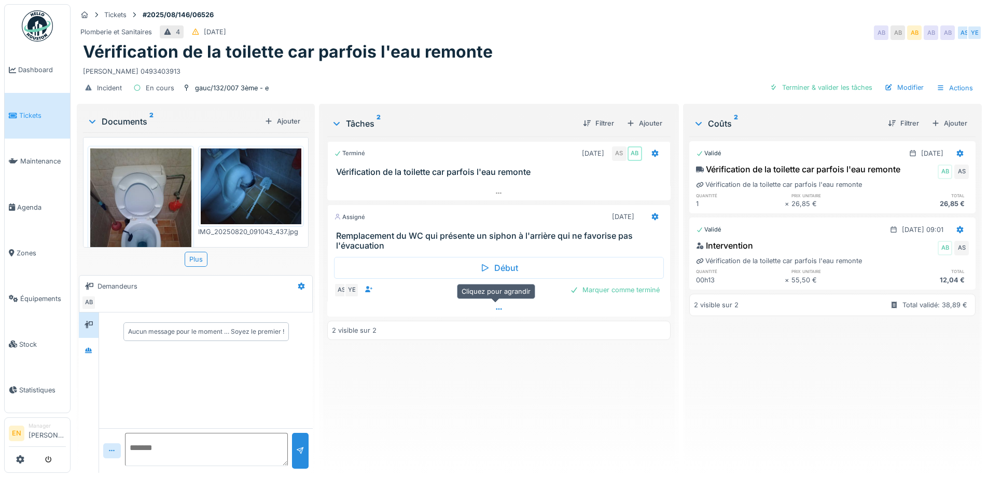
click at [495, 307] on icon at bounding box center [499, 308] width 8 height 7
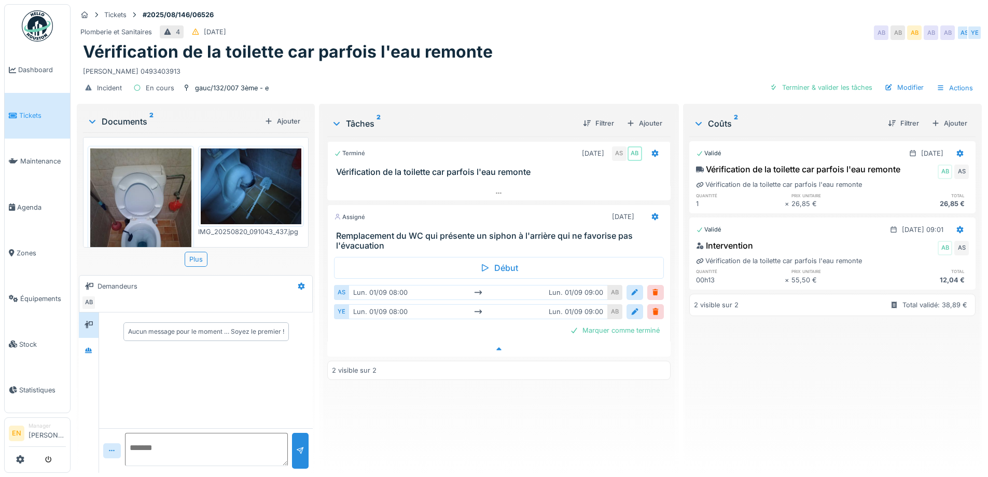
scroll to position [8, 0]
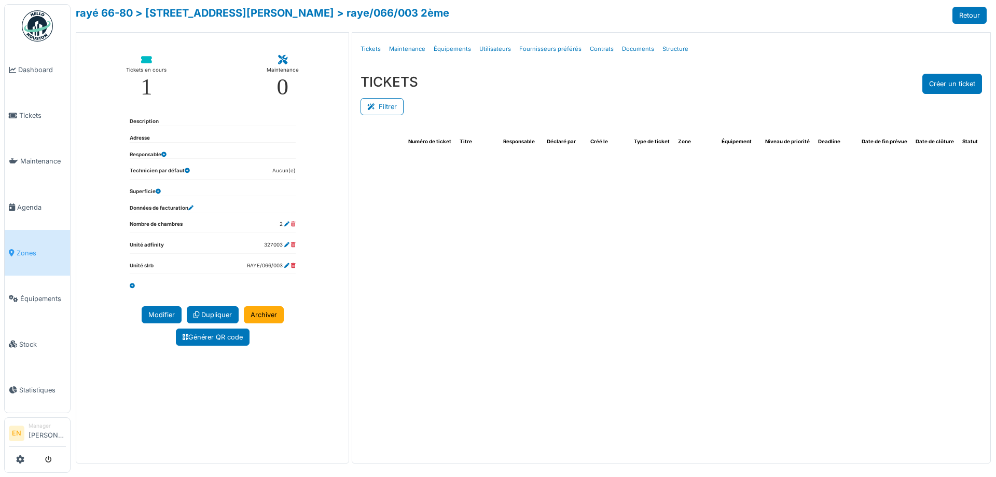
select select "***"
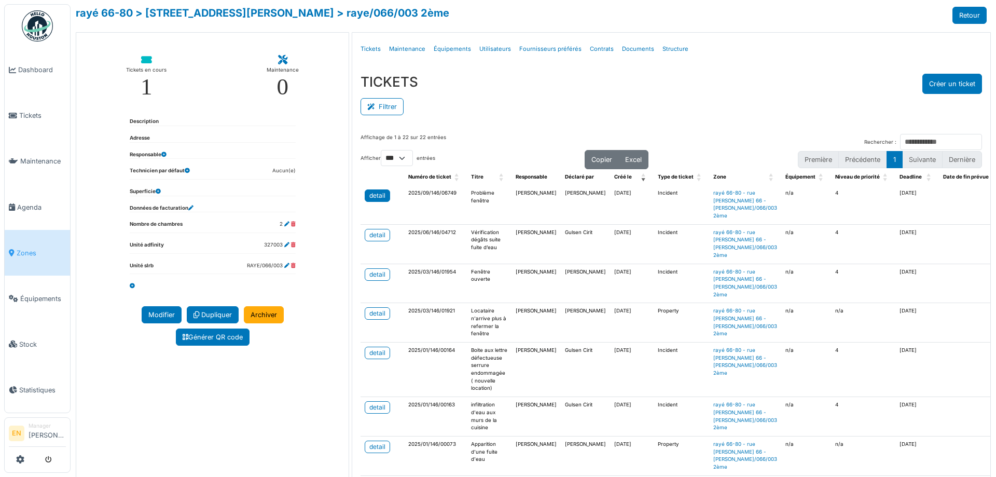
click at [376, 196] on div "detail" at bounding box center [377, 195] width 16 height 9
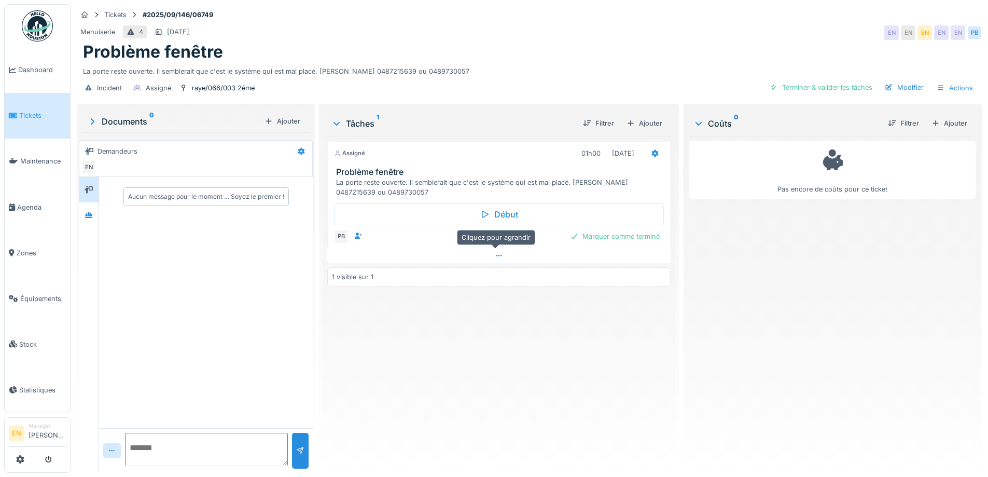
click at [495, 255] on icon at bounding box center [499, 255] width 8 height 7
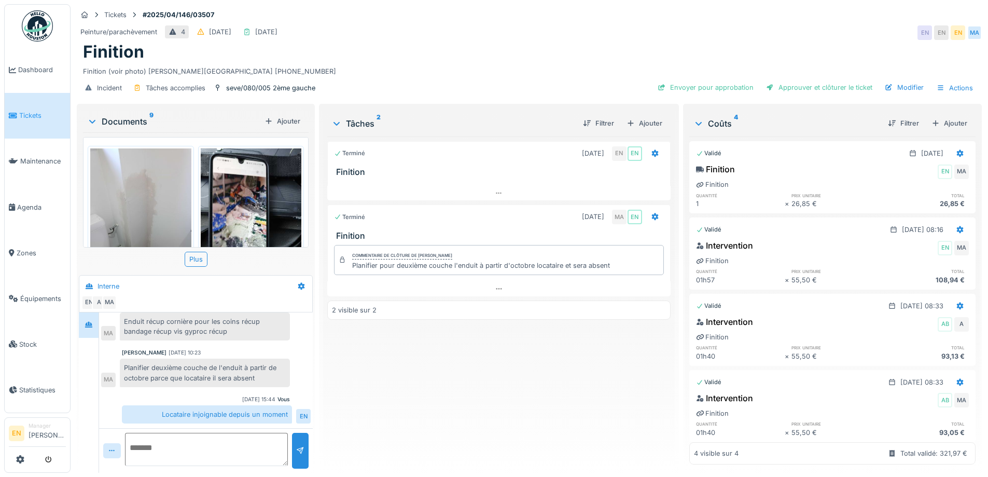
scroll to position [8, 0]
click at [476, 47] on div "Finition" at bounding box center [529, 52] width 892 height 20
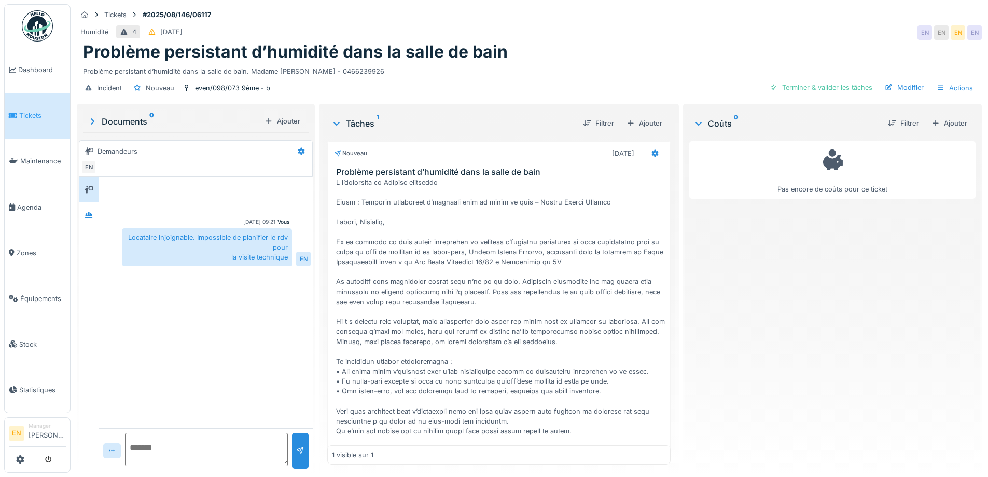
click at [236, 353] on div "Vous [DATE] 09:21 Locataire injoignable. Impossible de planifier le rdv pour la…" at bounding box center [206, 302] width 214 height 251
click at [576, 44] on div "Problème persistant d’humidité dans la salle de bain" at bounding box center [529, 52] width 892 height 20
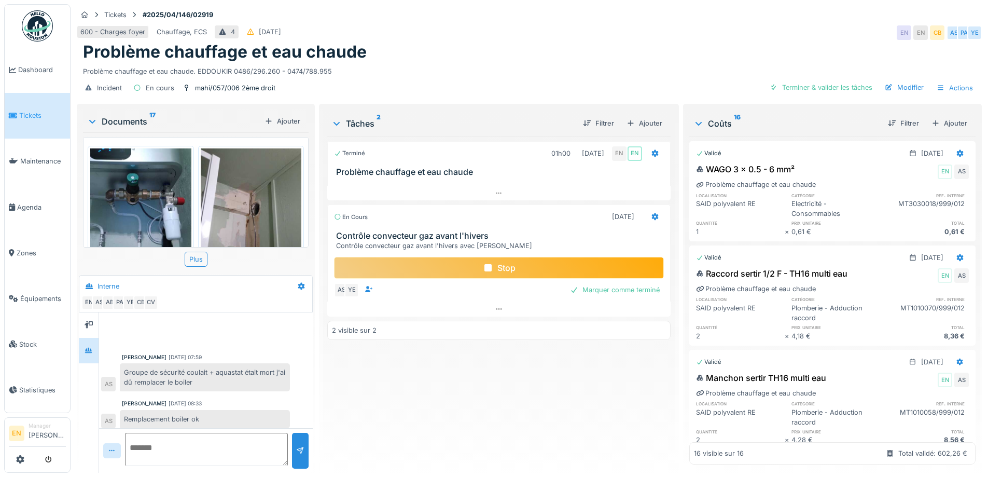
scroll to position [110, 0]
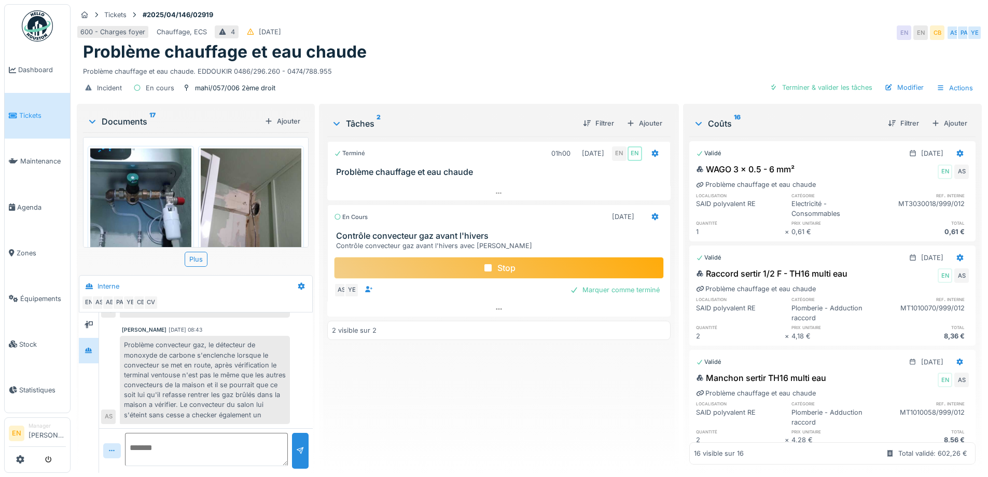
click at [501, 34] on div "600 - Charges foyer Chauffage, ECS 4 06/04/2025 EN EN CB AS PA YE" at bounding box center [529, 32] width 905 height 19
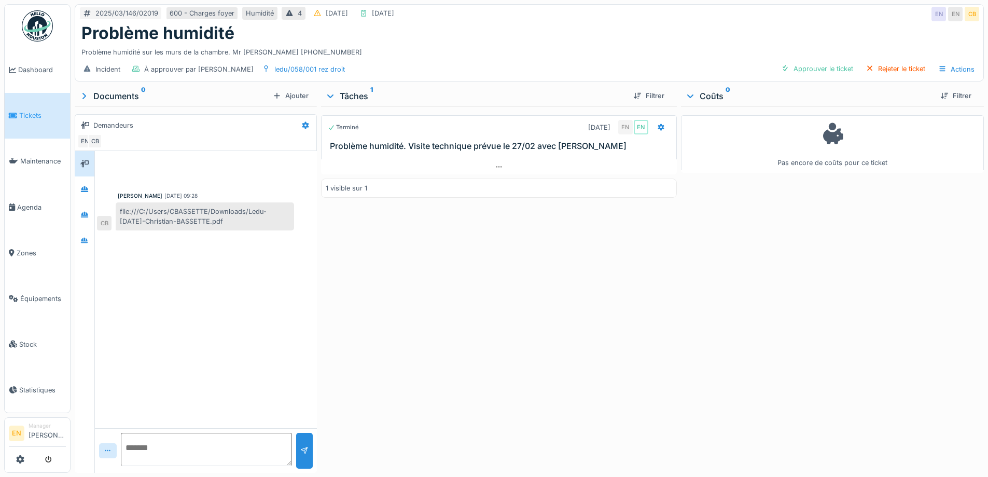
click at [489, 290] on div "Terminé 02/03/2025 EN EN Problème humidité. Visite technique prévue le 27/02 av…" at bounding box center [498, 287] width 355 height 362
click at [448, 292] on div "Terminé 02/03/2025 EN EN Problème humidité. Visite technique prévue le 27/02 av…" at bounding box center [498, 287] width 355 height 362
click at [461, 326] on div "Terminé 02/03/2025 EN EN Problème humidité. Visite technique prévue le 27/02 av…" at bounding box center [498, 287] width 355 height 362
click at [500, 336] on div "Terminé 02/03/2025 EN EN Problème humidité. Visite technique prévue le 27/02 av…" at bounding box center [498, 287] width 355 height 362
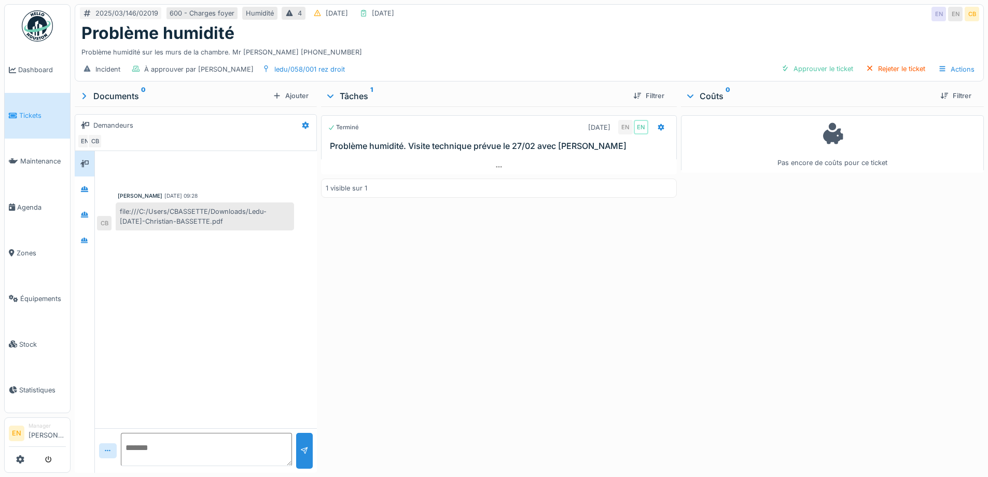
click at [500, 336] on div "Terminé 02/03/2025 EN EN Problème humidité. Visite technique prévue le 27/02 av…" at bounding box center [498, 287] width 355 height 362
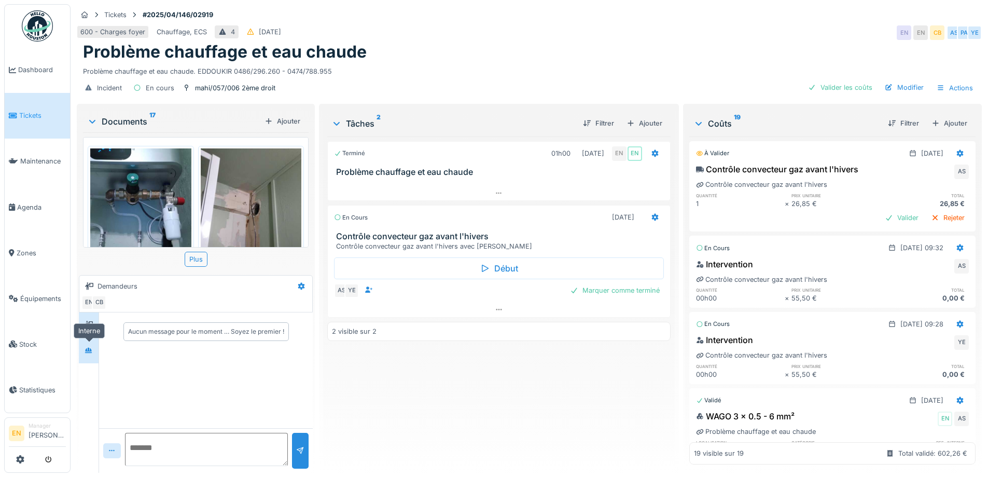
click at [92, 350] on icon at bounding box center [88, 350] width 7 height 6
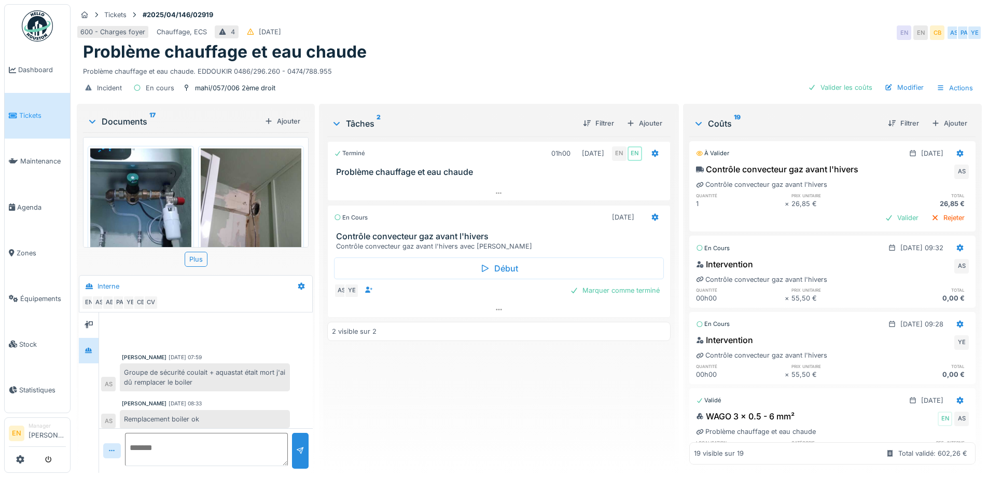
click at [407, 404] on div "Terminé 01h00 01/04/2025 EN EN Problème chauffage et eau chaude En cours 28/08/…" at bounding box center [498, 300] width 343 height 328
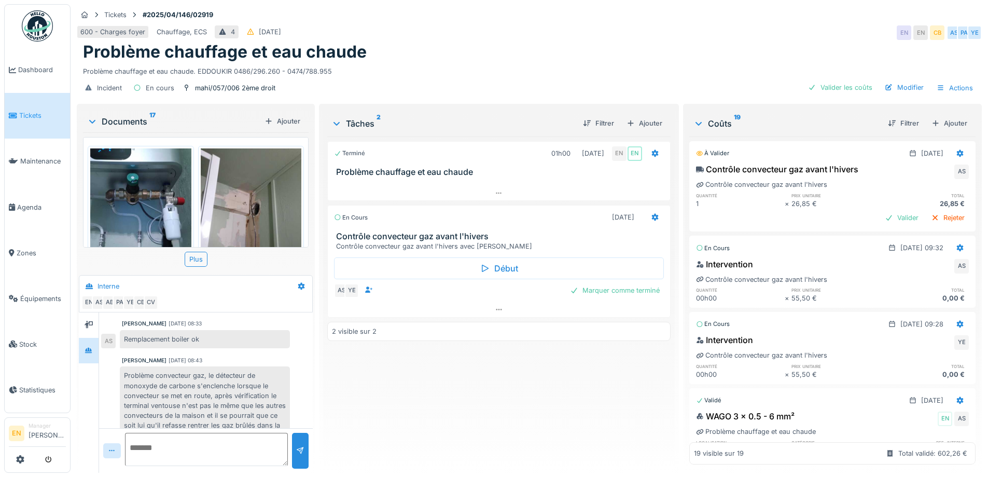
scroll to position [110, 0]
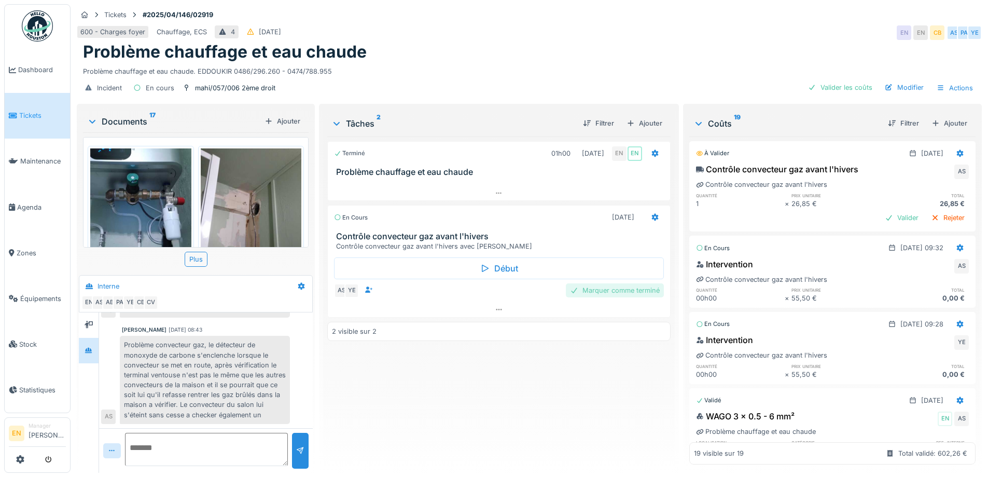
click at [619, 289] on div "Marquer comme terminé" at bounding box center [615, 290] width 98 height 14
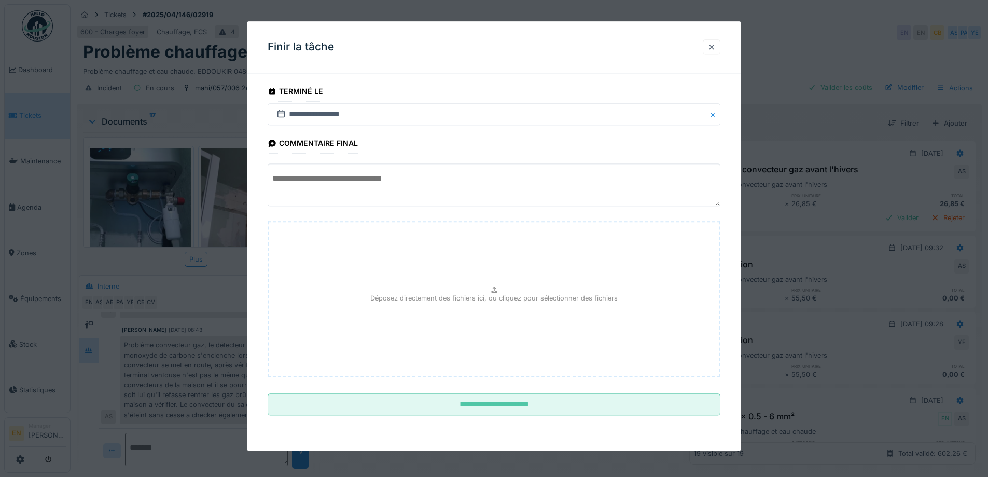
click at [716, 46] on div at bounding box center [711, 47] width 8 height 10
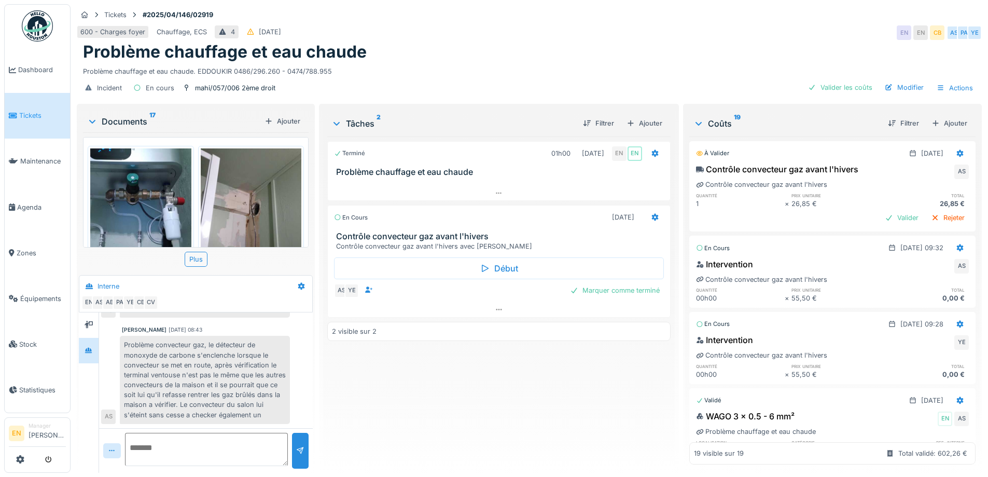
click at [486, 413] on div "Terminé 01h00 01/04/2025 EN EN Problème chauffage et eau chaude En cours 28/08/…" at bounding box center [498, 300] width 343 height 328
click at [605, 430] on div "Terminé 01h00 01/04/2025 EN EN Problème chauffage et eau chaude En cours 28/08/…" at bounding box center [498, 300] width 343 height 328
click at [489, 410] on div "Terminé 01h00 01/04/2025 EN EN Problème chauffage et eau chaude En cours 28/08/…" at bounding box center [498, 300] width 343 height 328
click at [499, 309] on icon at bounding box center [499, 309] width 8 height 7
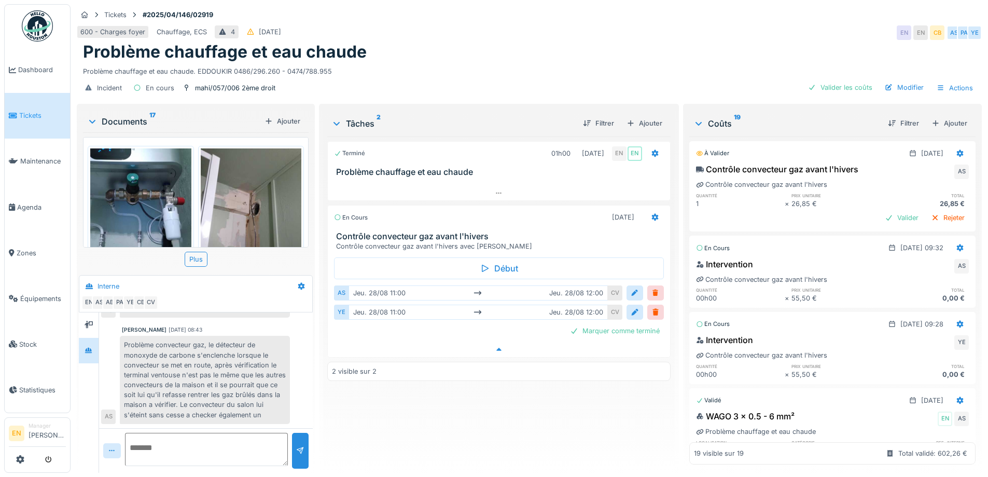
scroll to position [8, 0]
click at [504, 396] on div "Terminé 01h00 01/04/2025 EN EN Problème chauffage et eau chaude En cours 28/08/…" at bounding box center [498, 300] width 343 height 328
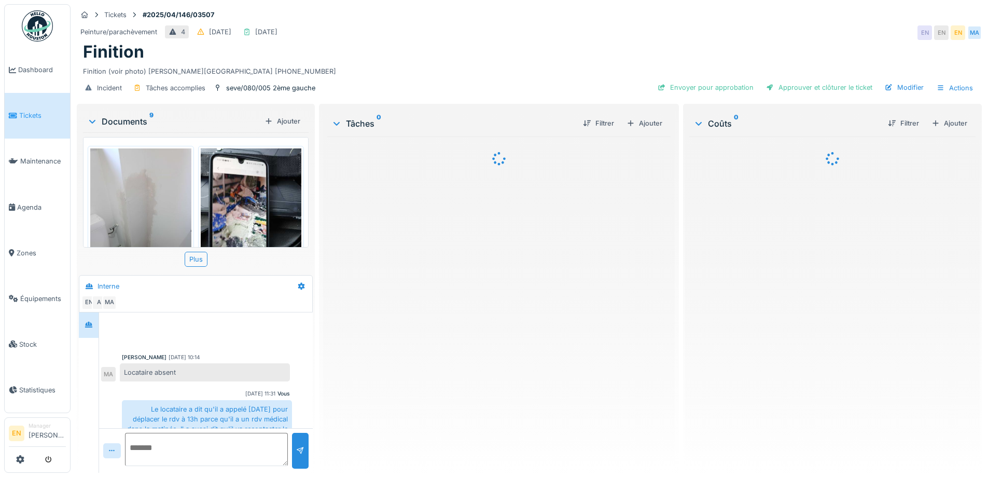
scroll to position [211, 0]
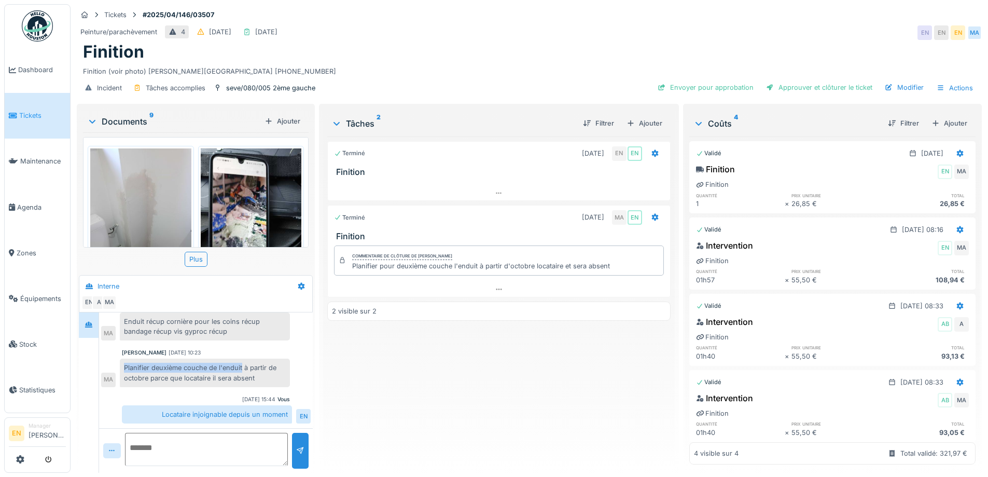
drag, startPoint x: 124, startPoint y: 365, endPoint x: 242, endPoint y: 366, distance: 117.7
click at [242, 366] on div "Planifier deuxième couche de l'enduit à partir de octobre parce que locataire i…" at bounding box center [205, 372] width 170 height 28
copy div "Planifier deuxième couche de l'enduit"
click at [648, 127] on div "Ajouter" at bounding box center [644, 123] width 44 height 14
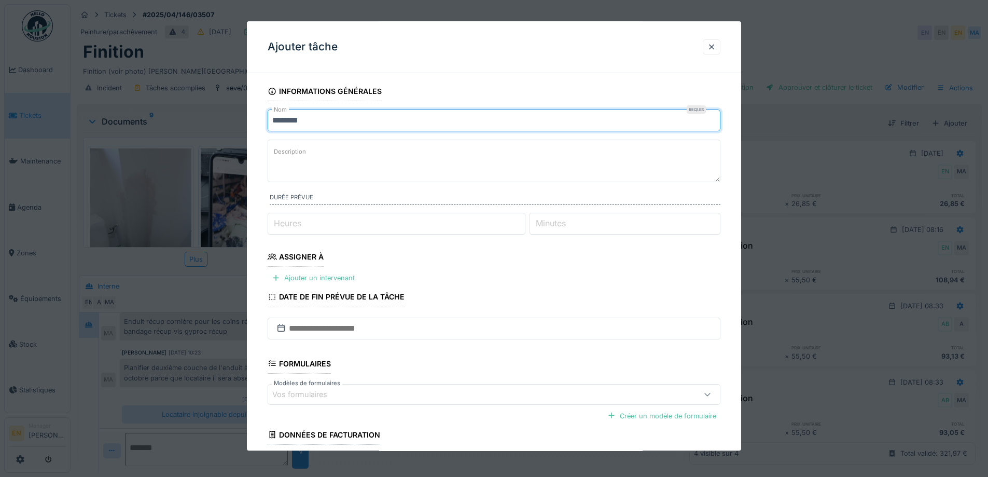
drag, startPoint x: 352, startPoint y: 125, endPoint x: 232, endPoint y: 120, distance: 119.9
click at [232, 120] on div "**********" at bounding box center [529, 238] width 917 height 477
paste input "**********"
click at [312, 122] on input "**********" at bounding box center [494, 120] width 453 height 22
drag, startPoint x: 399, startPoint y: 120, endPoint x: 239, endPoint y: 117, distance: 159.8
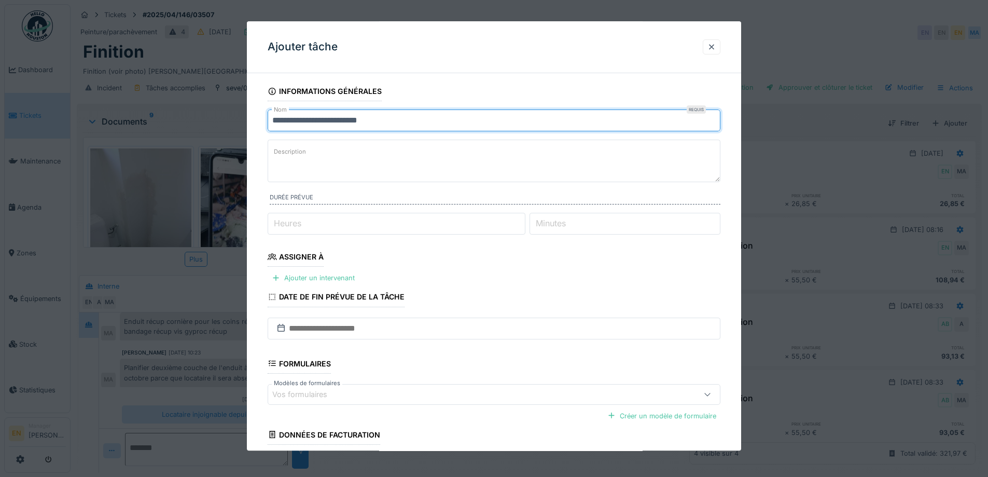
click at [239, 117] on div "**********" at bounding box center [529, 238] width 917 height 477
type input "**********"
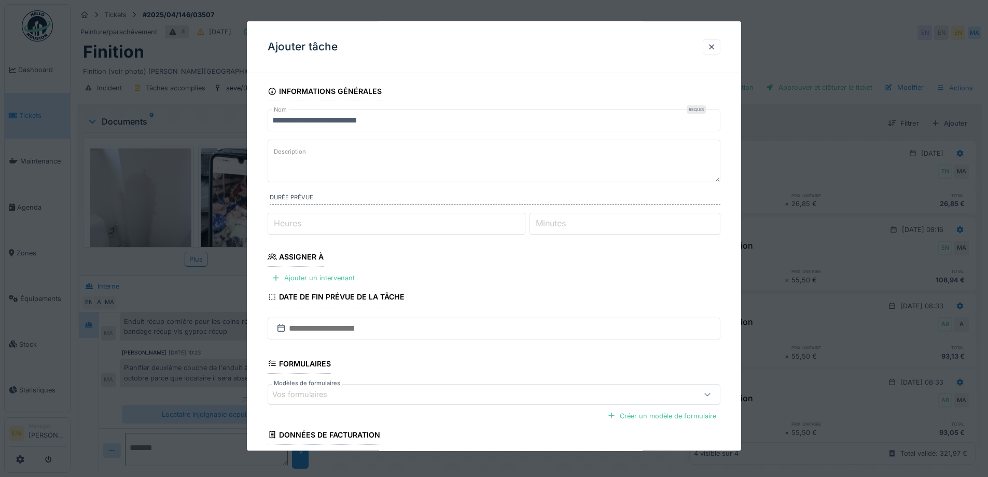
click at [334, 161] on textarea "Description" at bounding box center [494, 160] width 453 height 43
paste textarea "**********"
type textarea "**********"
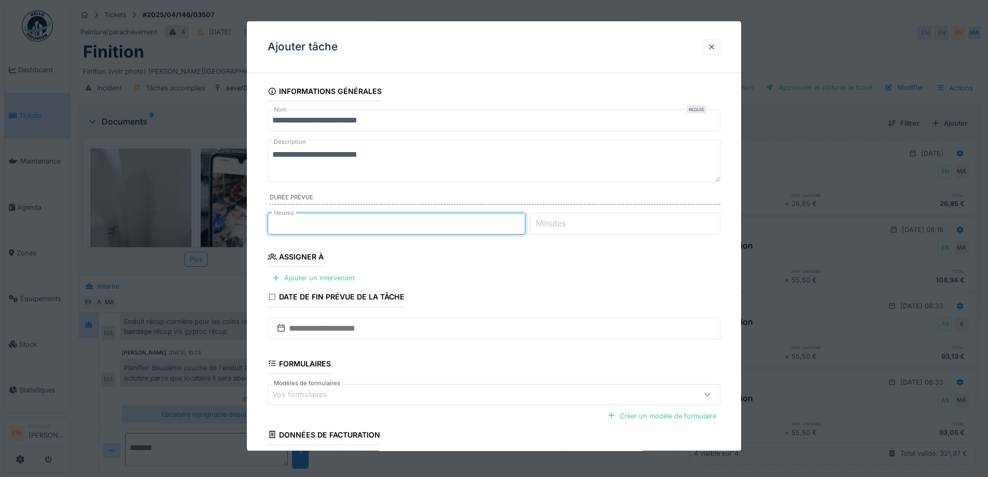
click at [525, 221] on input "*" at bounding box center [397, 224] width 258 height 22
type input "*"
click at [525, 221] on input "*" at bounding box center [397, 224] width 258 height 22
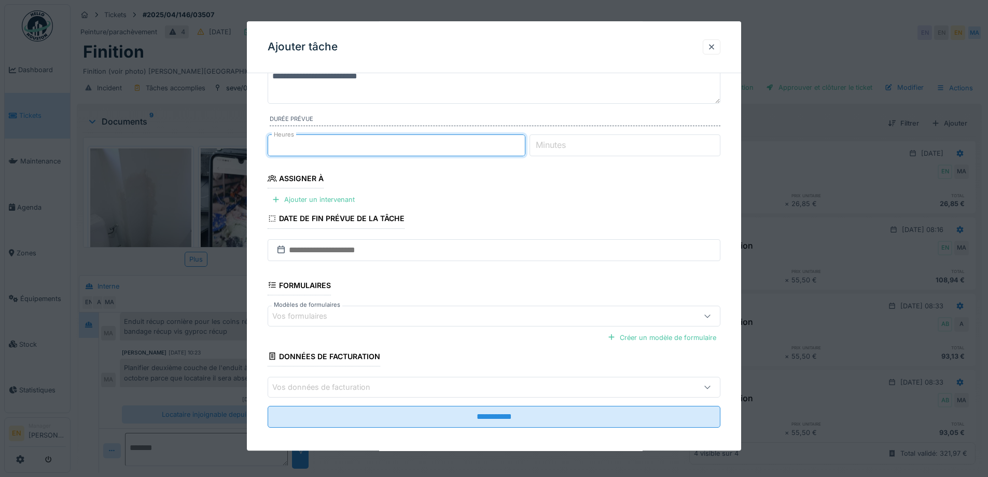
scroll to position [85, 0]
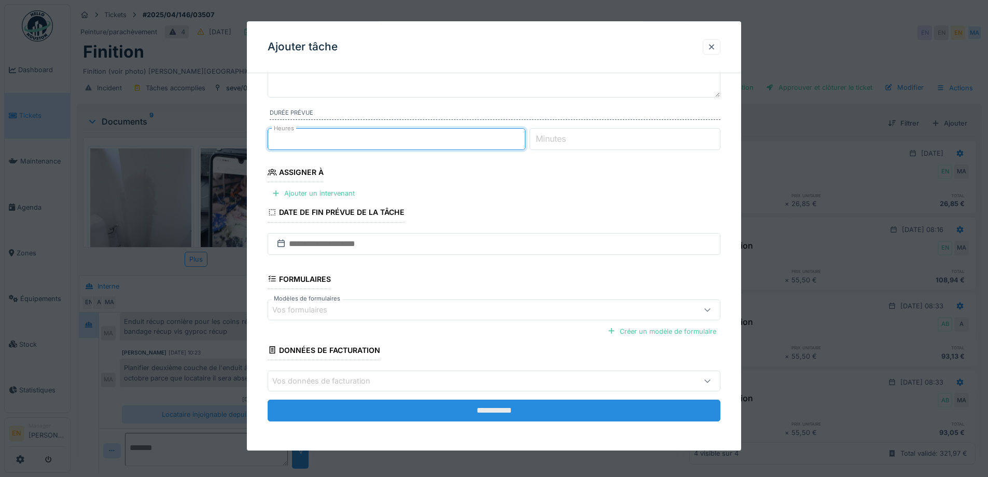
click at [497, 412] on input "**********" at bounding box center [494, 410] width 453 height 22
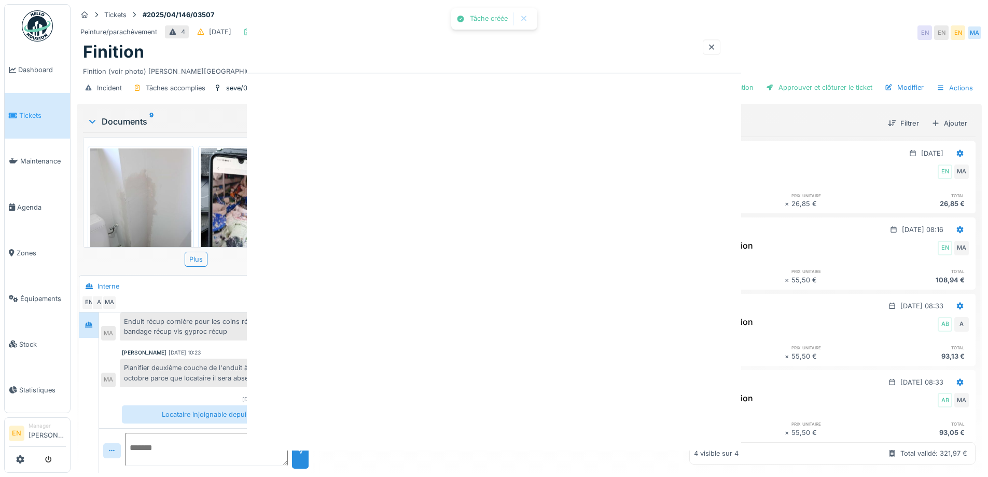
scroll to position [0, 0]
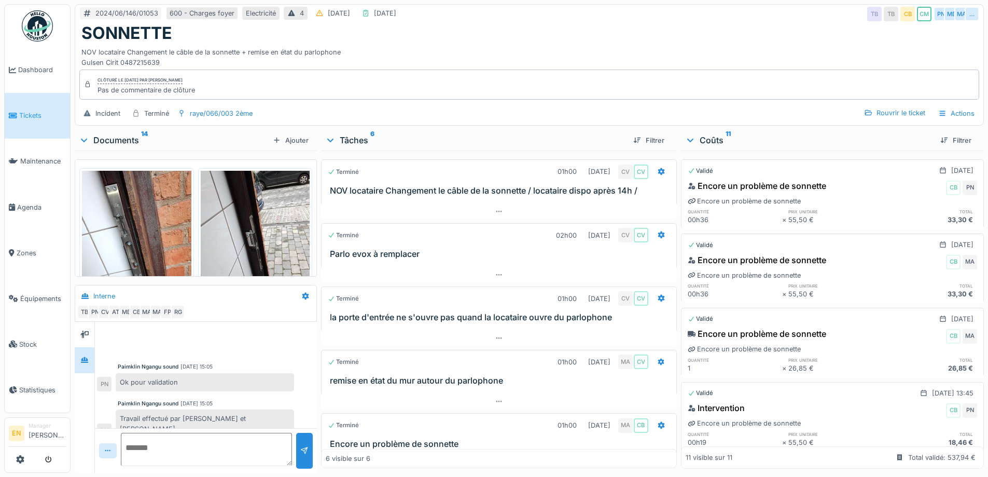
scroll to position [90, 0]
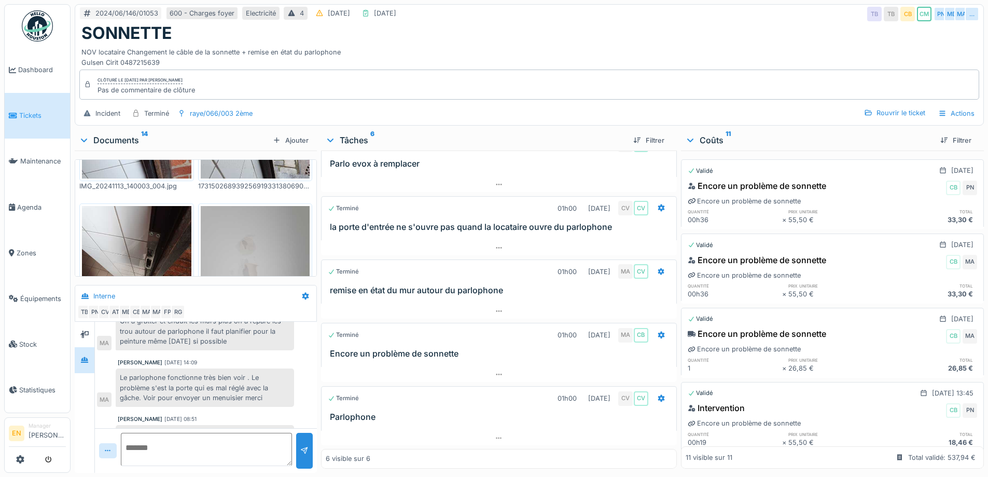
click at [520, 53] on div "NOV locataire Changement le câble de la sonnette + remise en état du parlophone…" at bounding box center [529, 55] width 896 height 24
click at [500, 23] on div "SONNETTE" at bounding box center [529, 33] width 896 height 20
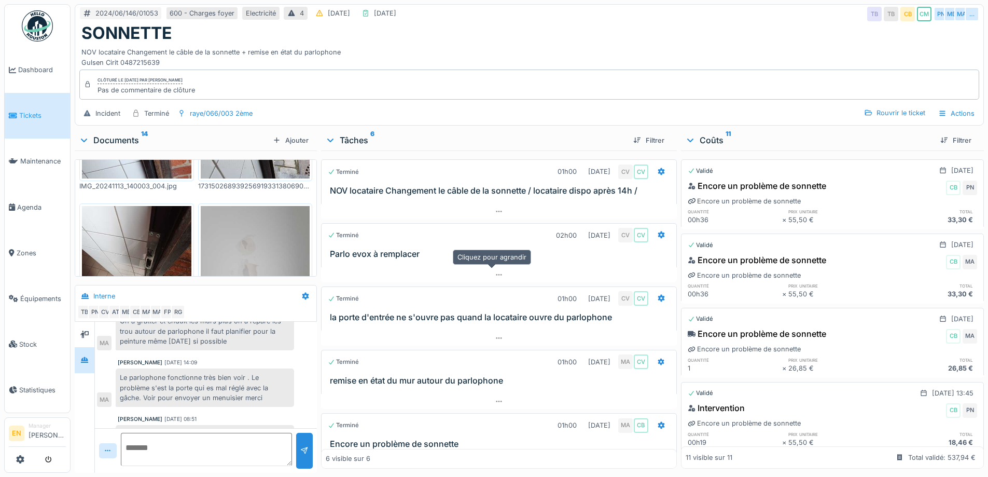
scroll to position [0, 0]
click at [564, 31] on div "SONNETTE" at bounding box center [529, 33] width 896 height 20
click at [228, 117] on div "raye/066/003 2ème" at bounding box center [221, 113] width 63 height 10
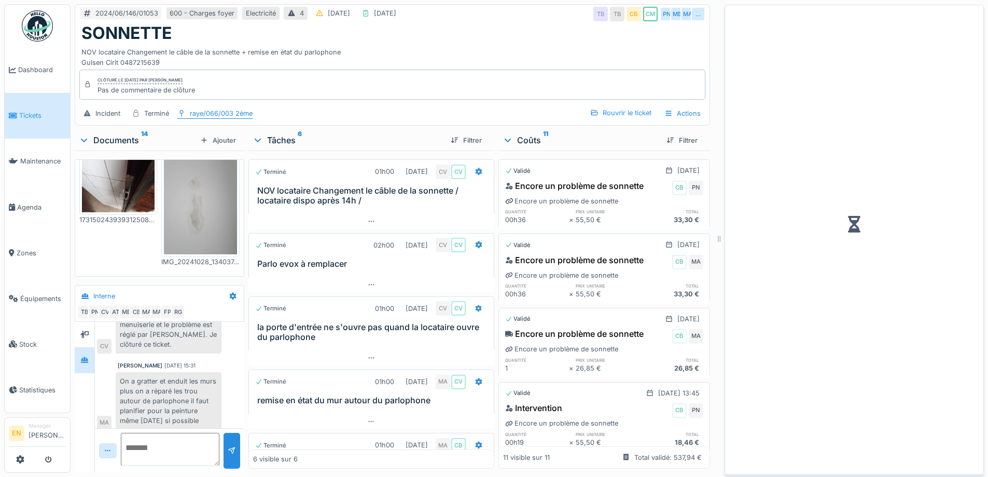
scroll to position [484, 0]
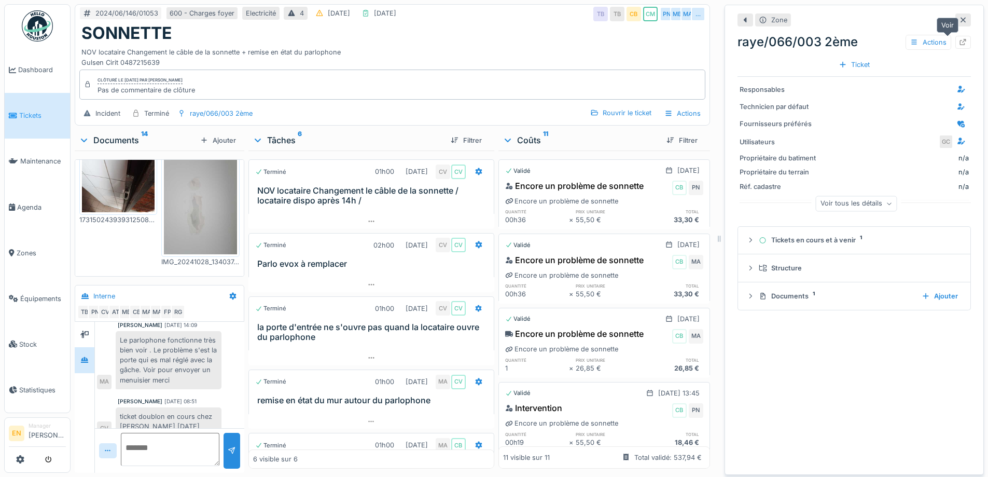
click at [959, 46] on div at bounding box center [963, 42] width 8 height 10
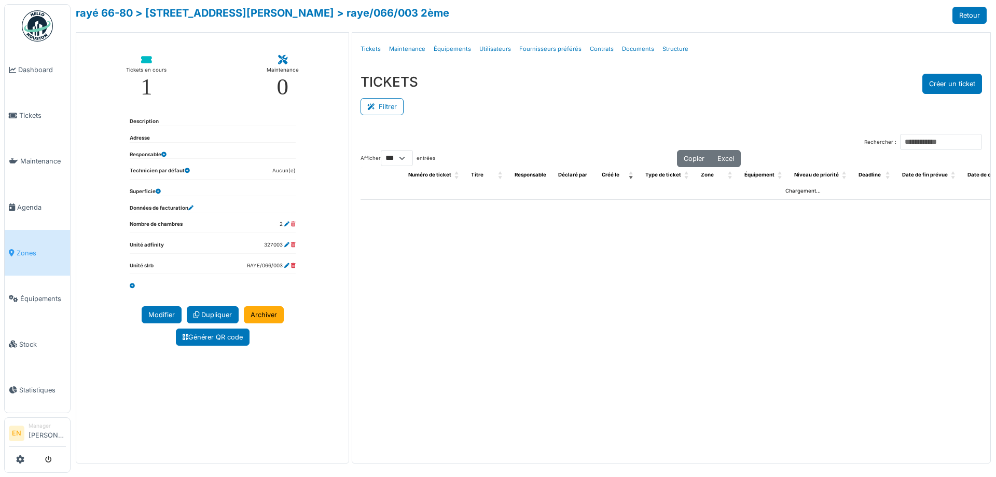
select select "***"
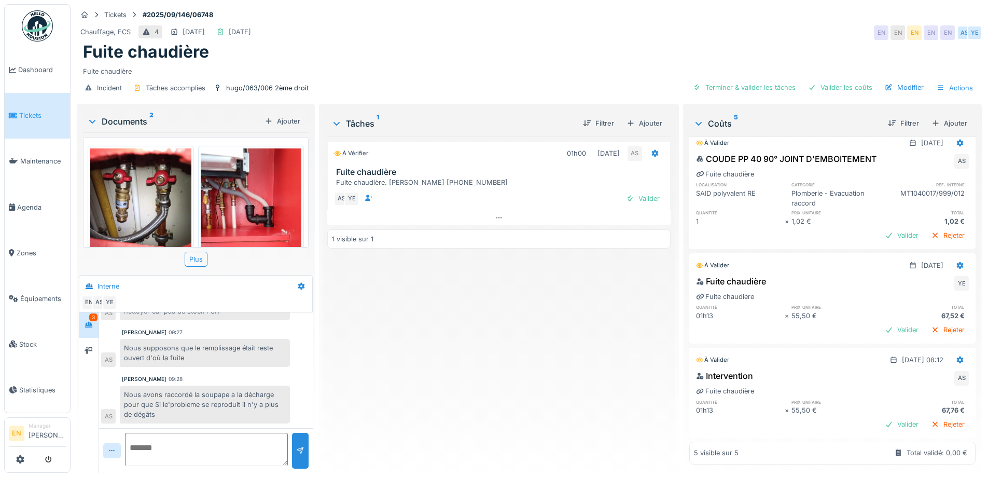
scroll to position [271, 0]
click at [600, 358] on div "À vérifier 01h00 28/08/2025 AS Fuite chaudière Fuite chaudière. Mme Broothaers …" at bounding box center [498, 300] width 343 height 328
drag, startPoint x: 508, startPoint y: 388, endPoint x: 485, endPoint y: 358, distance: 37.4
click at [509, 386] on div "À vérifier 01h00 28/08/2025 AS Fuite chaudière Fuite chaudière. Mme Broothaers …" at bounding box center [498, 300] width 343 height 328
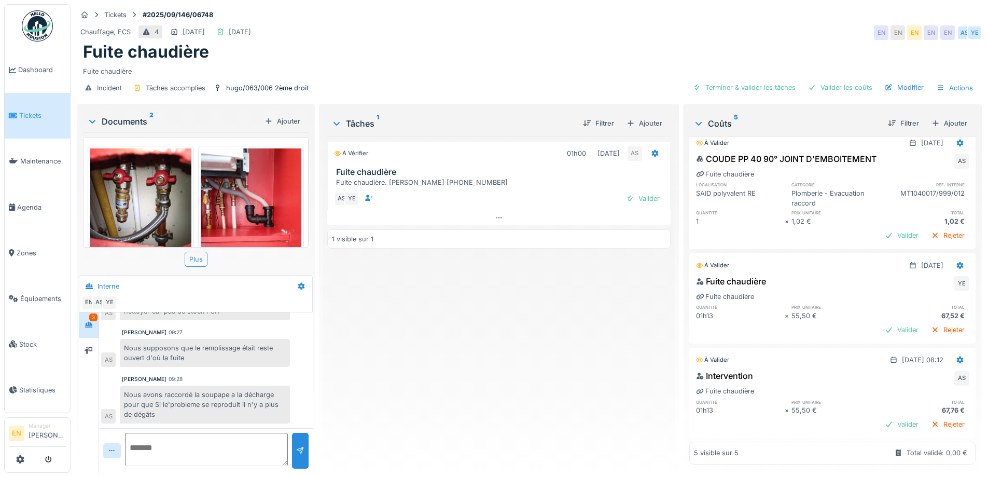
click at [197, 254] on div "Plus" at bounding box center [196, 259] width 23 height 15
click at [197, 252] on div "Plus" at bounding box center [196, 259] width 23 height 15
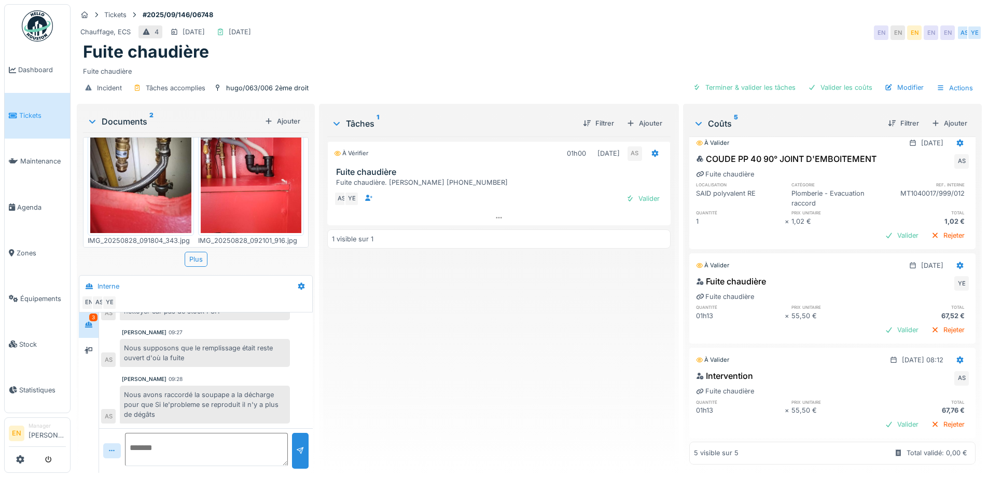
click at [492, 381] on div "À vérifier 01h00 28/08/2025 AS Fuite chaudière Fuite chaudière. Mme Broothaers …" at bounding box center [498, 300] width 343 height 328
click at [395, 371] on div "À vérifier 01h00 28/08/2025 AS Fuite chaudière Fuite chaudière. Mme Broothaers …" at bounding box center [498, 300] width 343 height 328
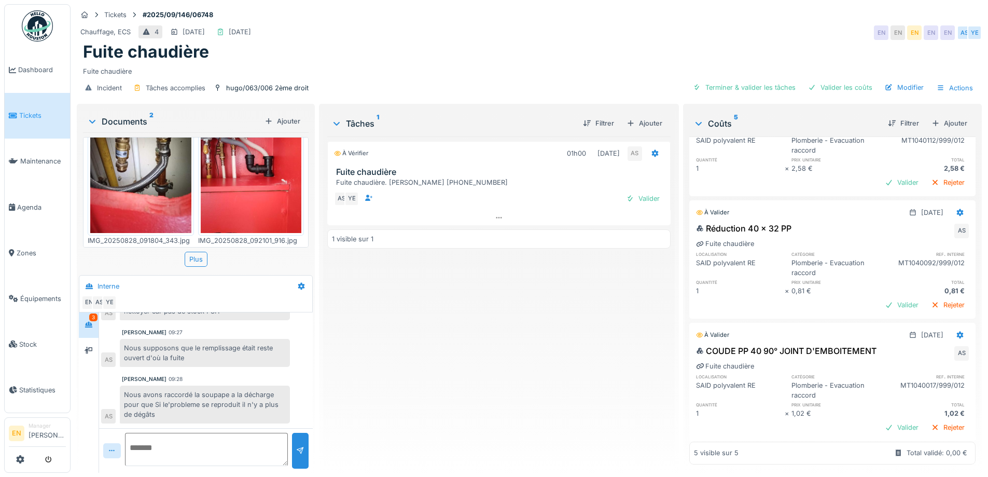
scroll to position [0, 0]
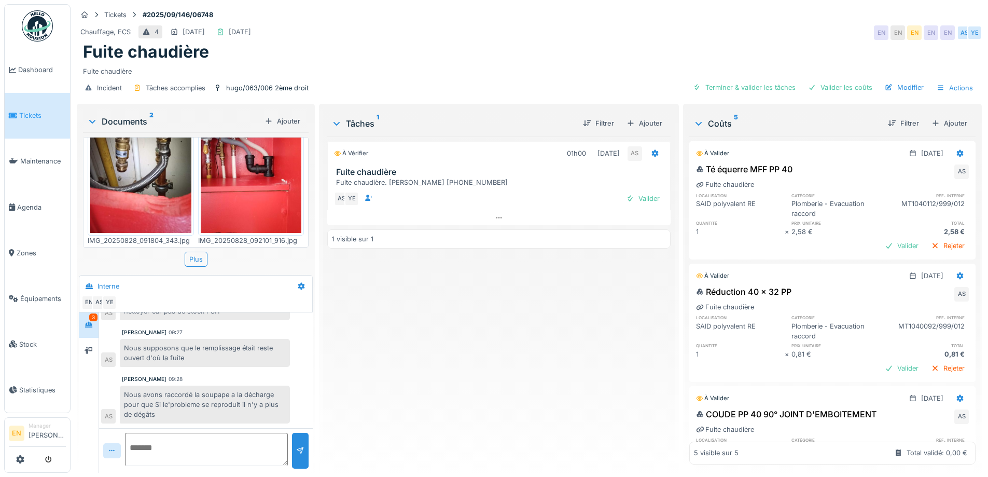
click at [527, 372] on div "À vérifier 01h00 28/08/2025 AS Fuite chaudière Fuite chaudière. Mme Broothaers …" at bounding box center [498, 300] width 343 height 328
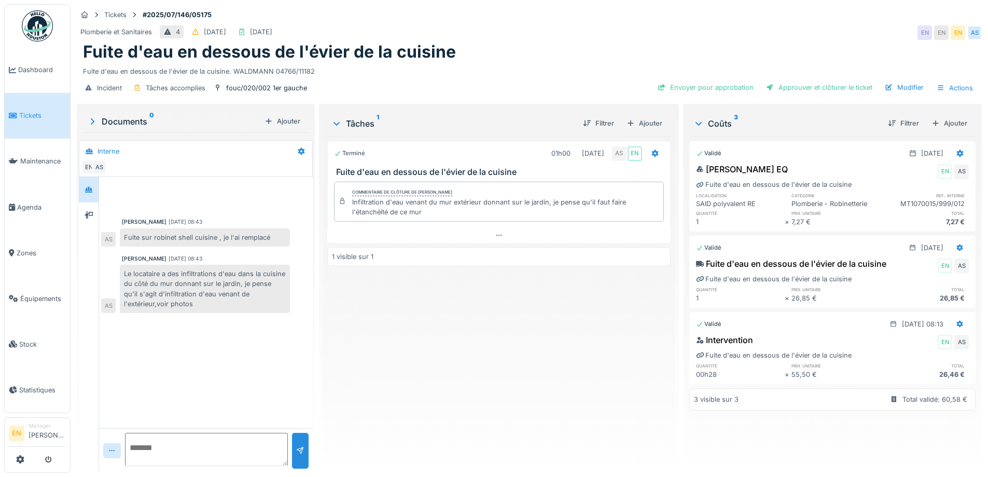
click at [268, 339] on div "Anouar Serifi 01/07/2025 08:43 Fuite sur robinet shell cuisine , je l'ai rempla…" at bounding box center [206, 302] width 214 height 251
click at [472, 392] on div "Terminé 01h00 01/07/2025 AS EN Fuite d'eau en dessous de l'évier de la cuisine …" at bounding box center [498, 300] width 343 height 328
click at [388, 368] on div "Terminé 01h00 01/07/2025 AS EN Fuite d'eau en dessous de l'évier de la cuisine …" at bounding box center [498, 300] width 343 height 328
click at [589, 19] on div "Tickets #2025/07/146/05175" at bounding box center [529, 14] width 905 height 13
click at [582, 389] on div "Terminé 01h00 01/07/2025 AS EN Fuite d'eau en dessous de l'évier de la cuisine …" at bounding box center [498, 300] width 343 height 328
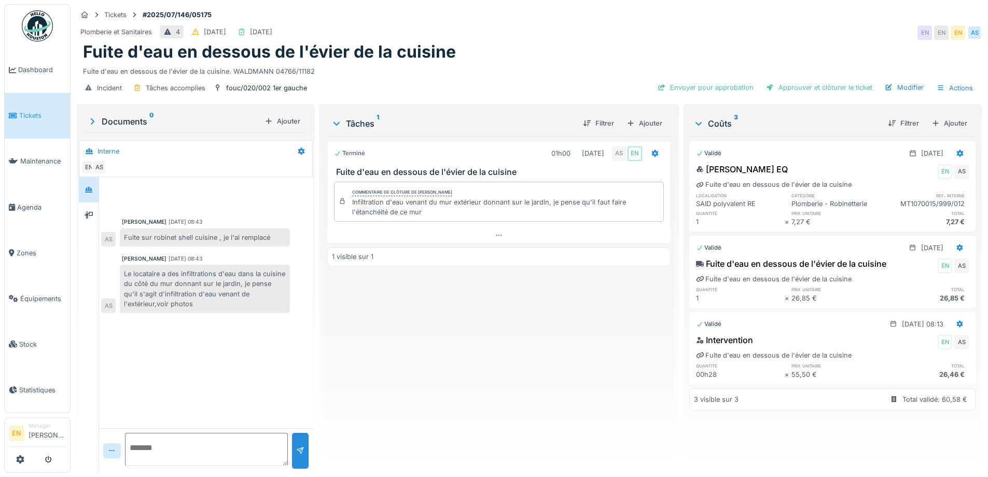
click at [468, 346] on div "Terminé 01h00 01/07/2025 AS EN Fuite d'eau en dessous de l'évier de la cuisine …" at bounding box center [498, 300] width 343 height 328
click at [603, 22] on div "Tickets #2025/07/146/05175 Plomberie et Sanitaires 4 02/07/2025 01/07/2025 EN E…" at bounding box center [529, 52] width 909 height 97
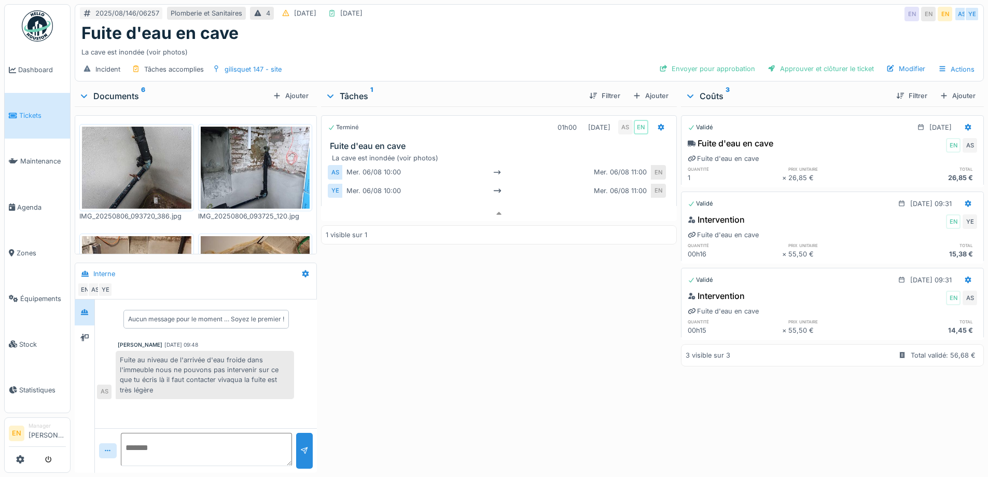
scroll to position [244, 0]
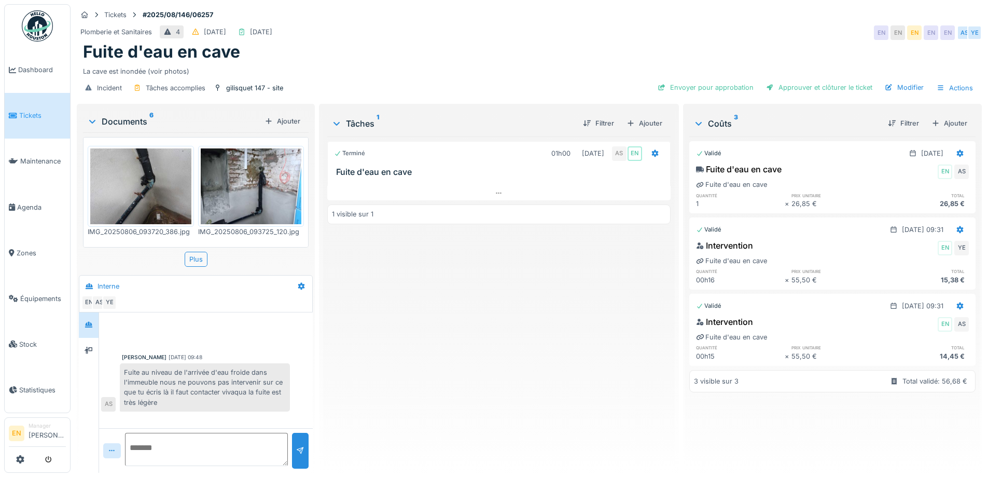
click at [383, 361] on div "Terminé 01h00 06/08/2025 AS EN Fuite d'eau en cave 1 visible sur 1" at bounding box center [498, 300] width 343 height 328
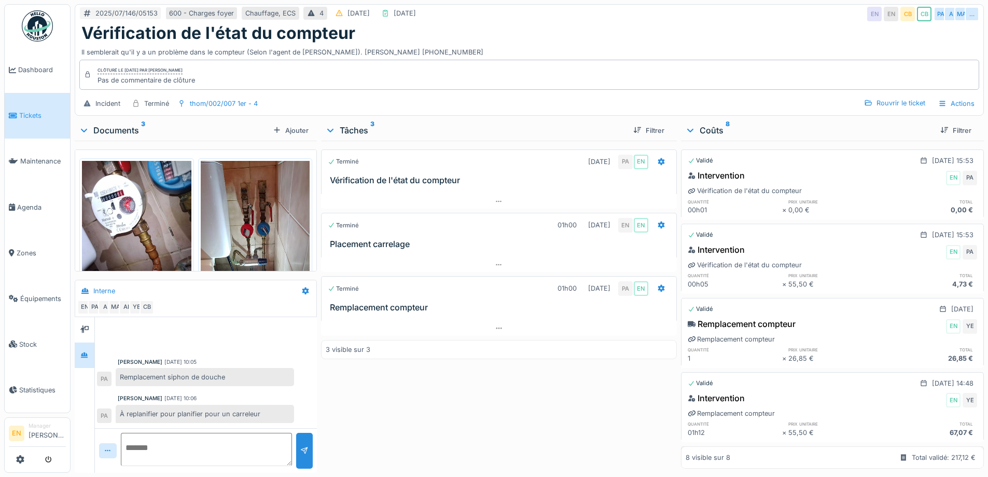
scroll to position [175, 0]
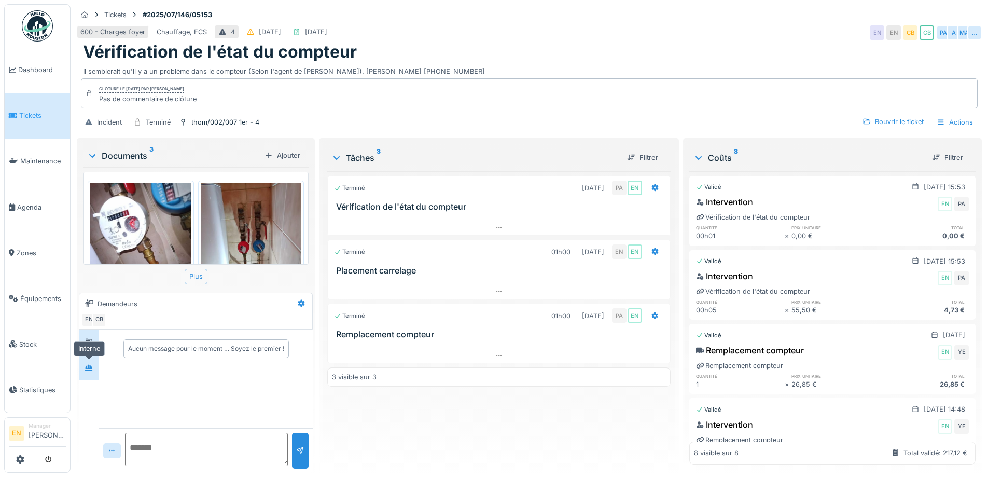
click at [88, 365] on icon at bounding box center [89, 367] width 8 height 7
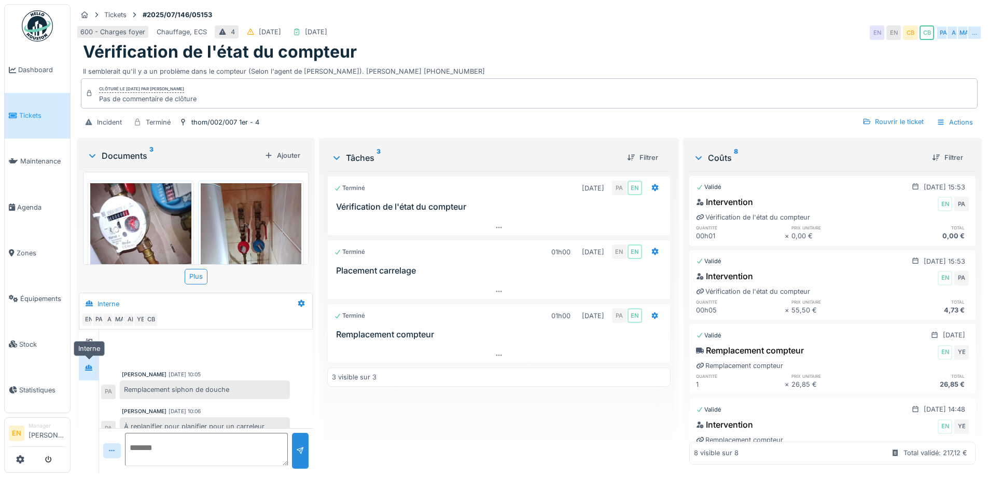
scroll to position [188, 0]
